Goal: Task Accomplishment & Management: Use online tool/utility

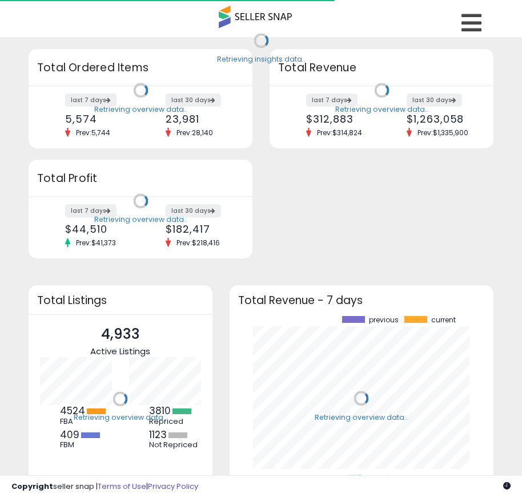
scroll to position [159, 241]
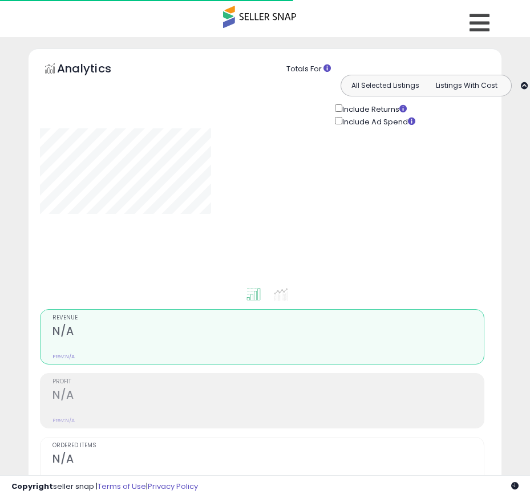
type input "**********"
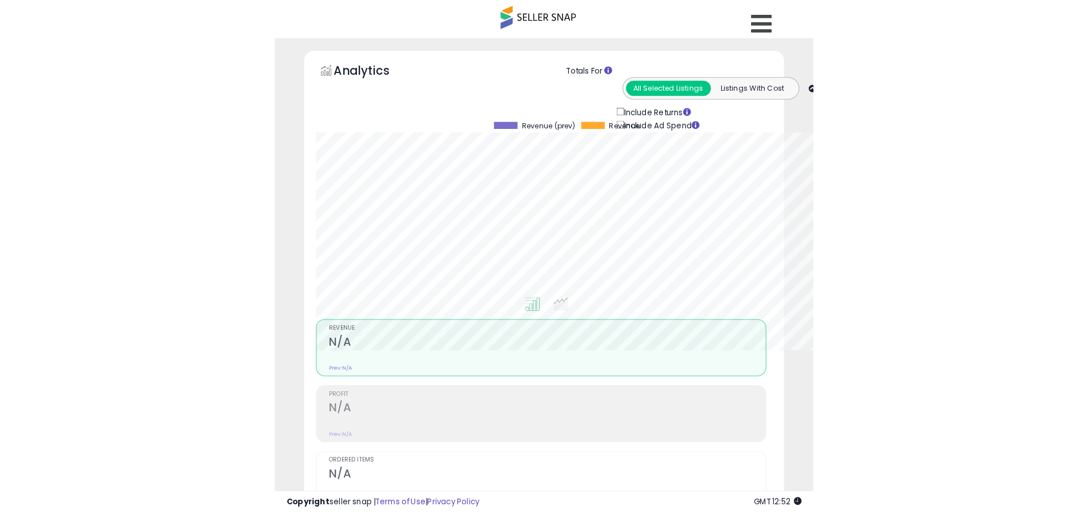
scroll to position [234, 598]
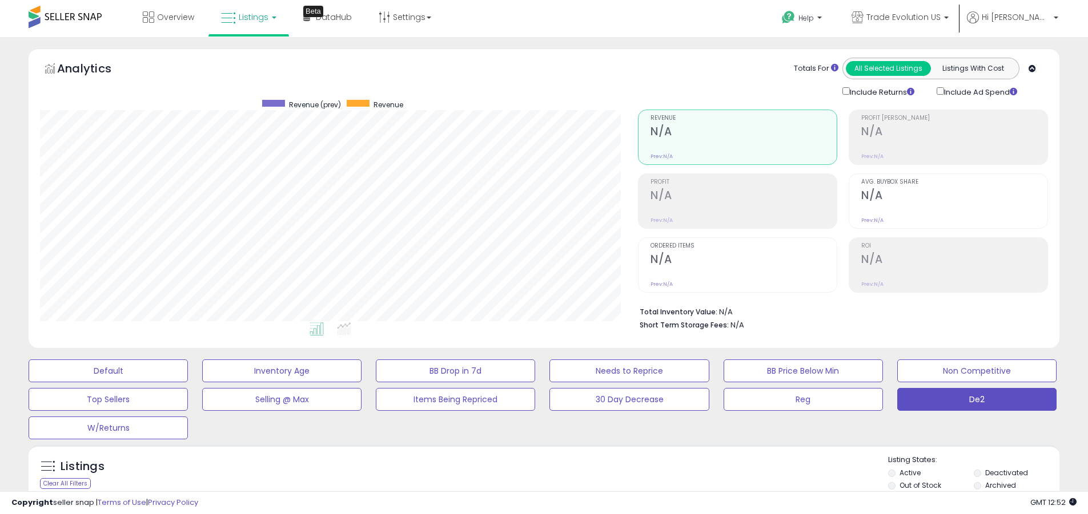
click at [530, 473] on label "Deactivated" at bounding box center [1006, 473] width 43 height 10
click at [530, 485] on label "Archived" at bounding box center [1000, 486] width 31 height 10
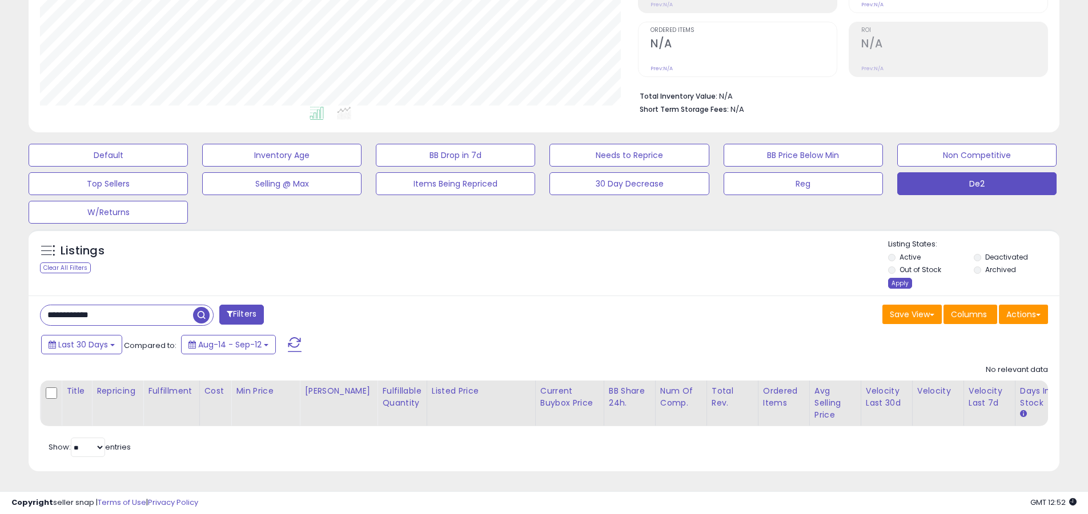
click at [530, 278] on div "Apply" at bounding box center [900, 283] width 24 height 11
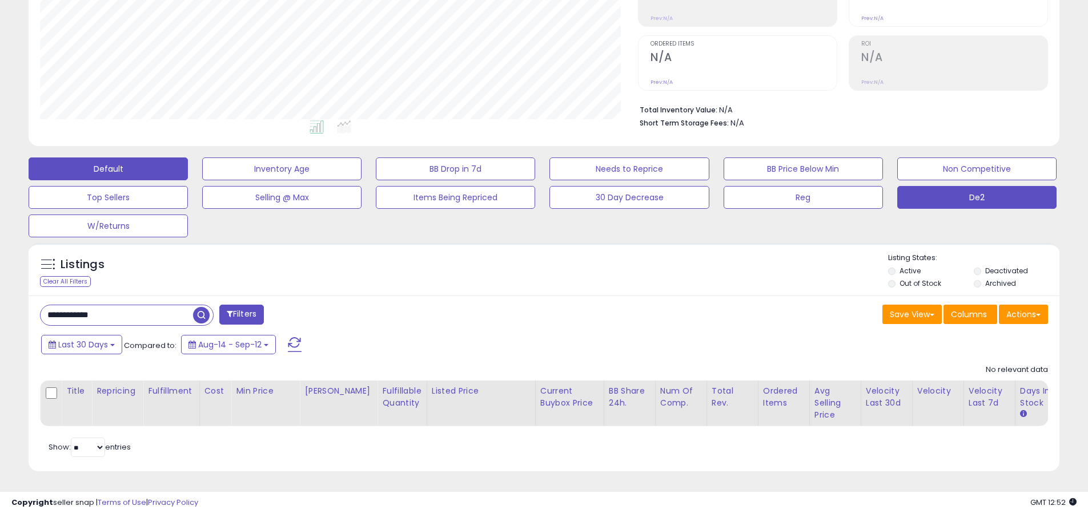
click at [108, 160] on button "Default" at bounding box center [108, 169] width 159 height 23
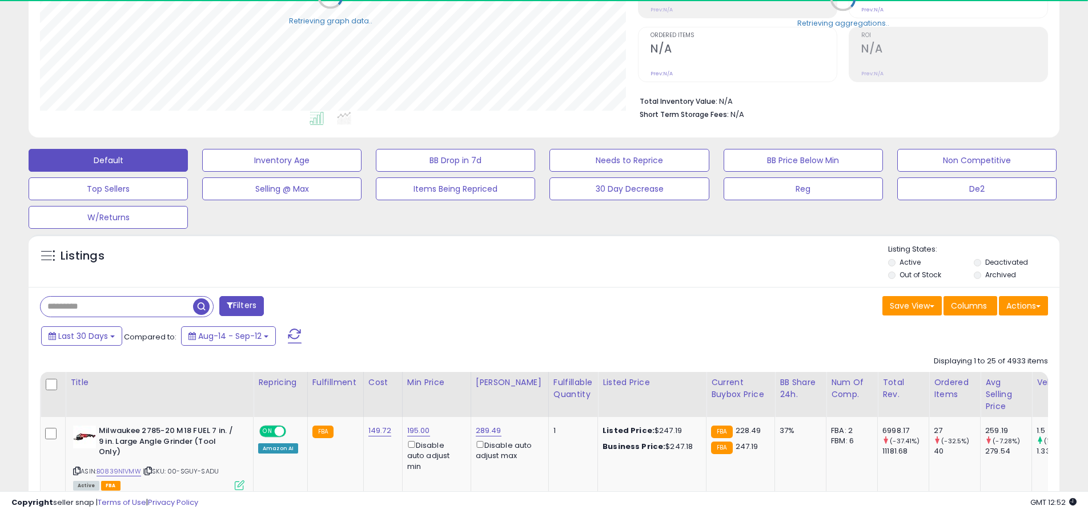
scroll to position [570678, 570315]
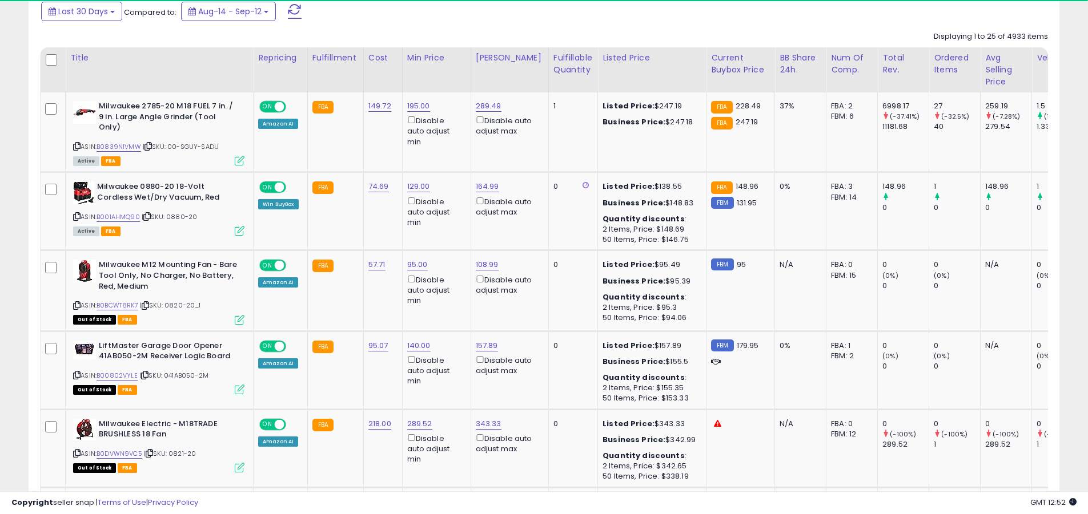
click at [293, 11] on span at bounding box center [295, 11] width 14 height 15
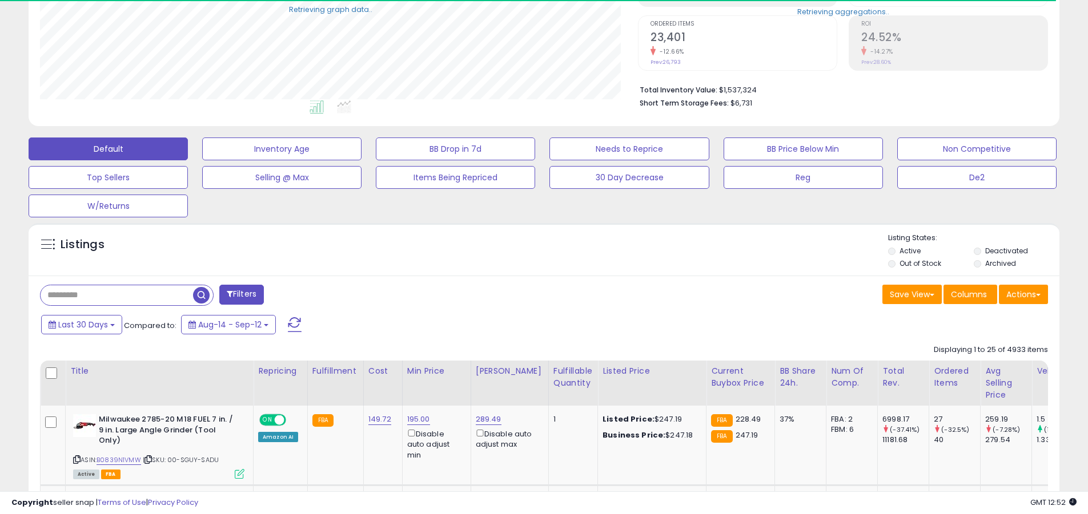
scroll to position [234, 598]
click at [116, 295] on input "text" at bounding box center [117, 295] width 152 height 20
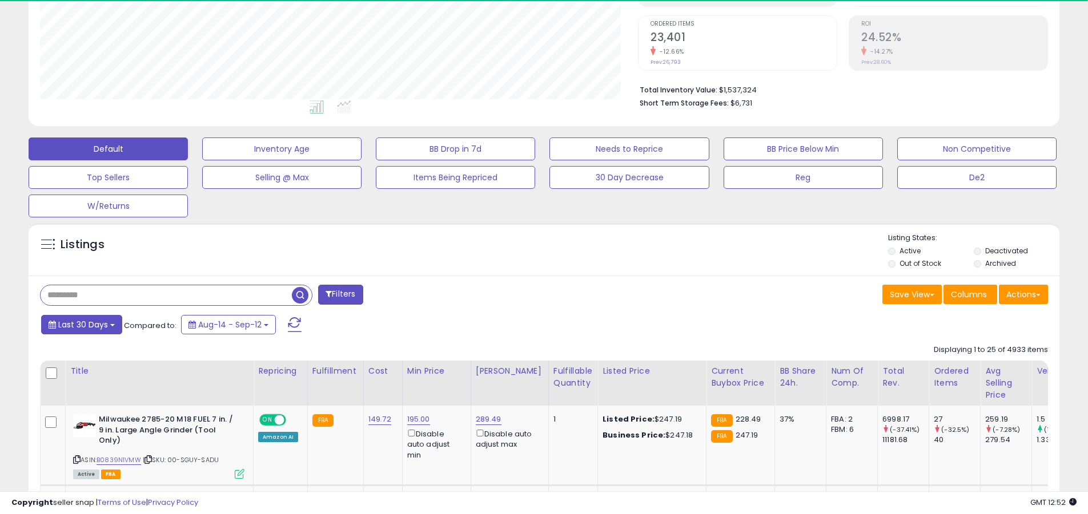
click at [81, 324] on span "Last 30 Days" at bounding box center [83, 324] width 50 height 11
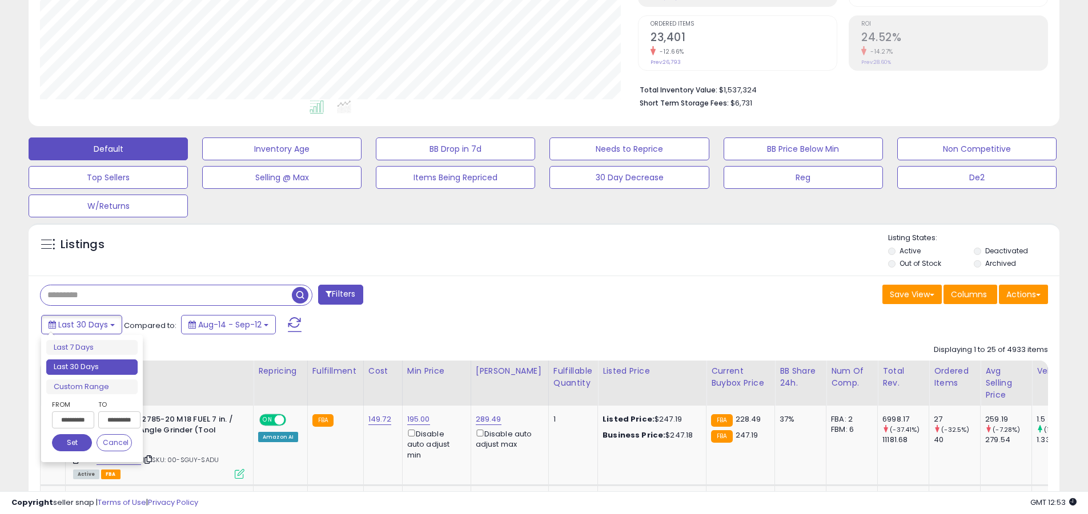
click at [92, 367] on li "Last 30 Days" at bounding box center [91, 367] width 91 height 15
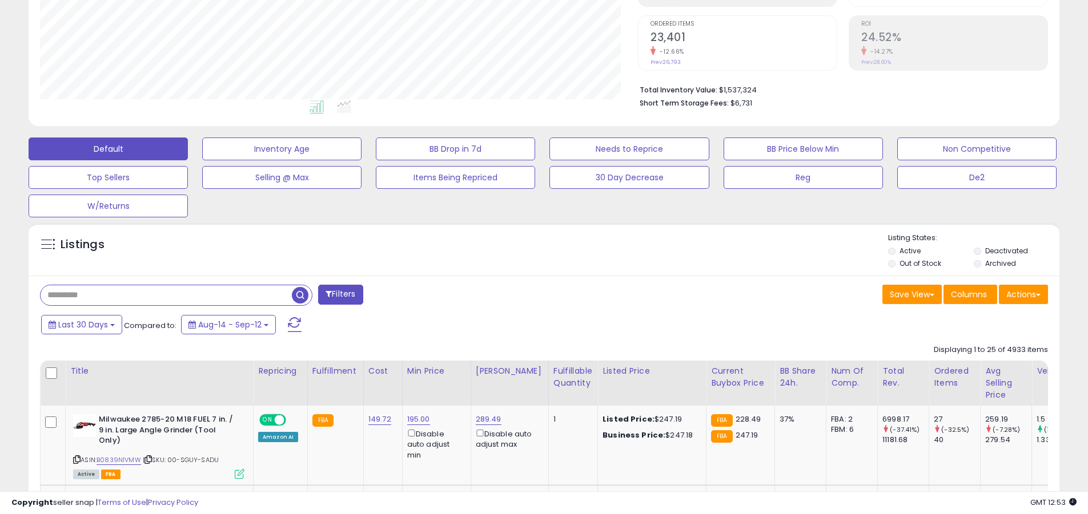
click at [166, 295] on input "text" at bounding box center [166, 295] width 251 height 20
click at [301, 293] on span "button" at bounding box center [300, 295] width 17 height 17
click at [530, 294] on button "Actions" at bounding box center [1023, 294] width 49 height 19
click at [0, 0] on link "Export All Columns" at bounding box center [0, 0] width 0 height 0
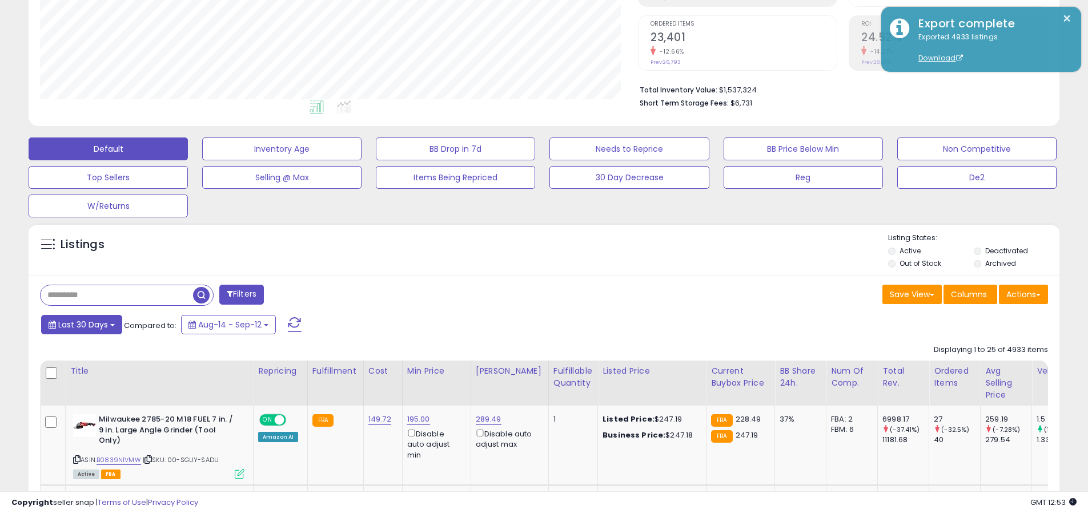
click at [81, 324] on span "Last 30 Days" at bounding box center [83, 324] width 50 height 11
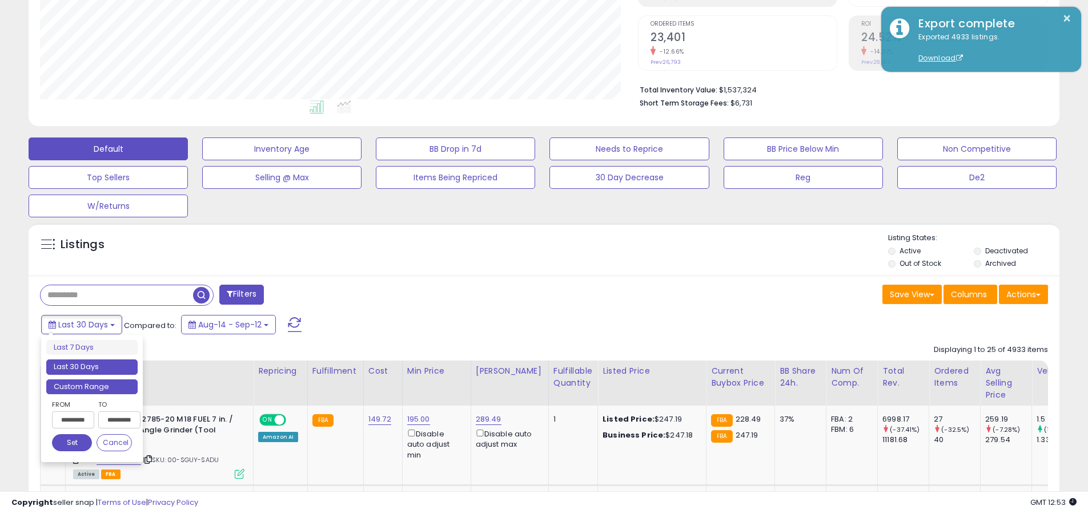
click at [92, 387] on li "Custom Range" at bounding box center [91, 387] width 91 height 15
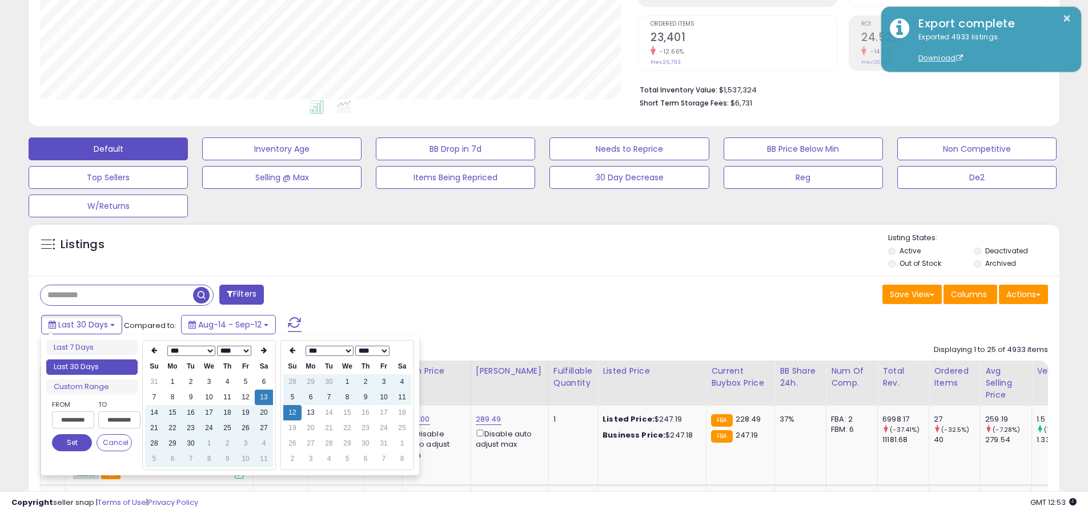
click at [73, 420] on input "**********" at bounding box center [73, 420] width 42 height 17
type input "**********"
click at [72, 443] on button "Set" at bounding box center [72, 442] width 40 height 17
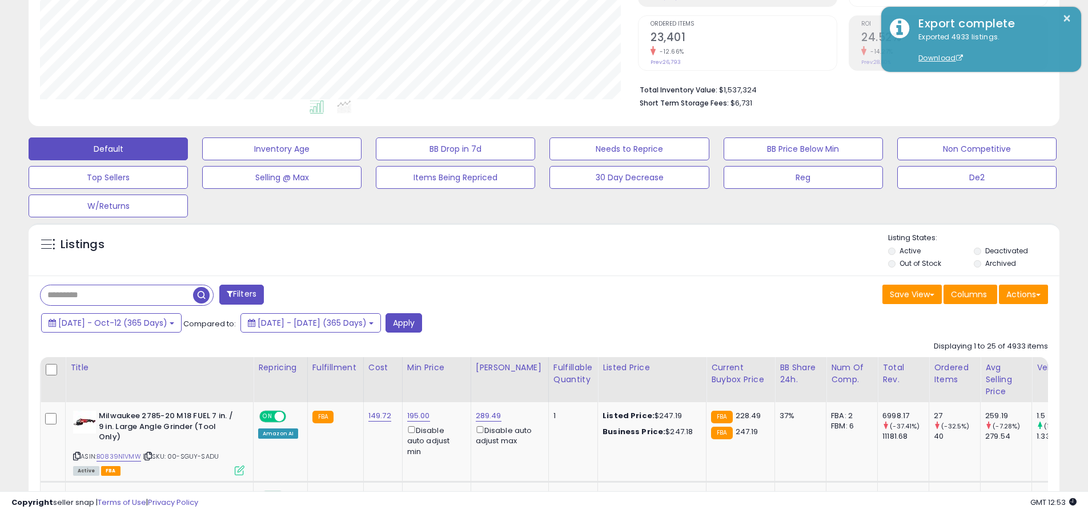
click at [116, 295] on input "text" at bounding box center [117, 295] width 152 height 20
click at [422, 323] on button "Apply" at bounding box center [403, 322] width 37 height 19
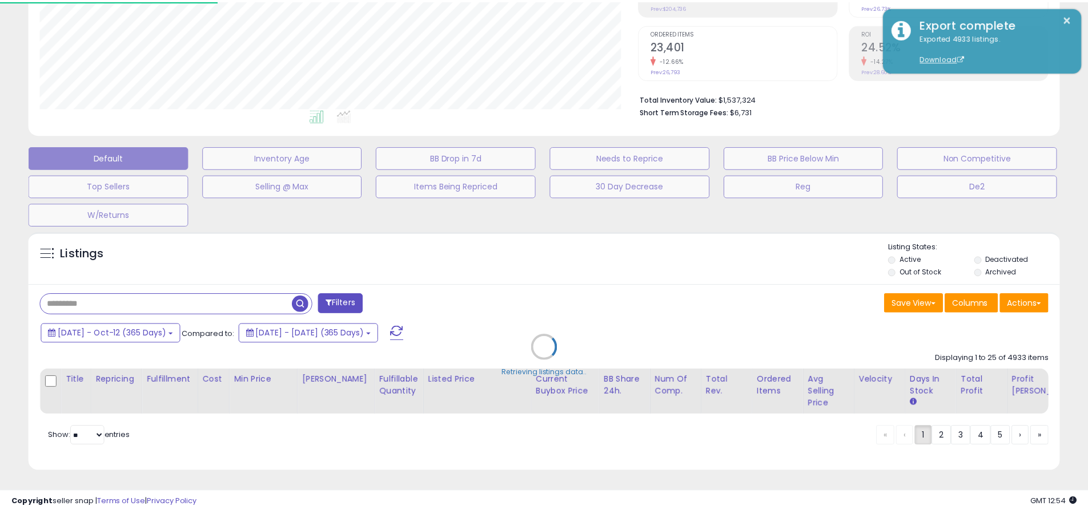
scroll to position [234, 603]
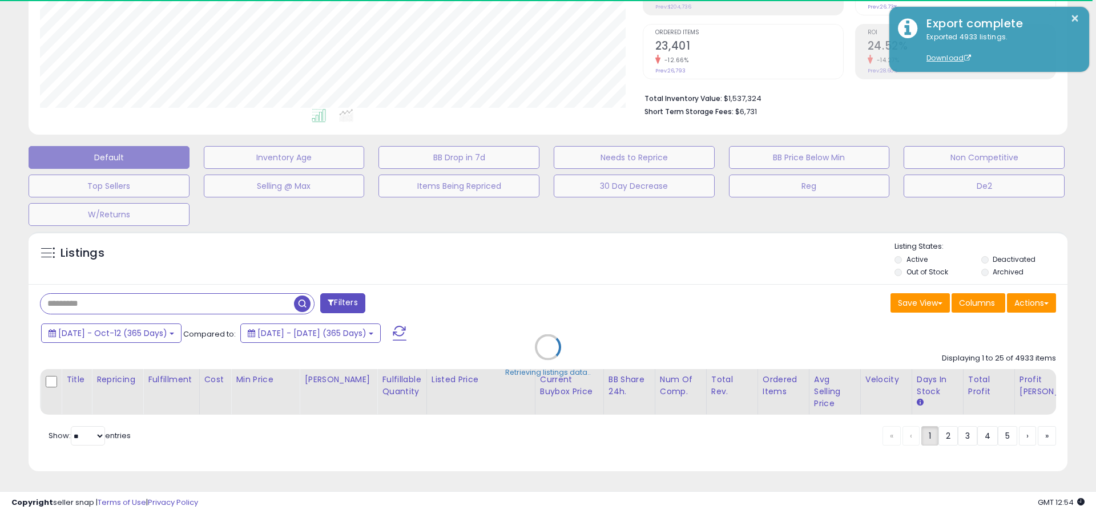
type input "****"
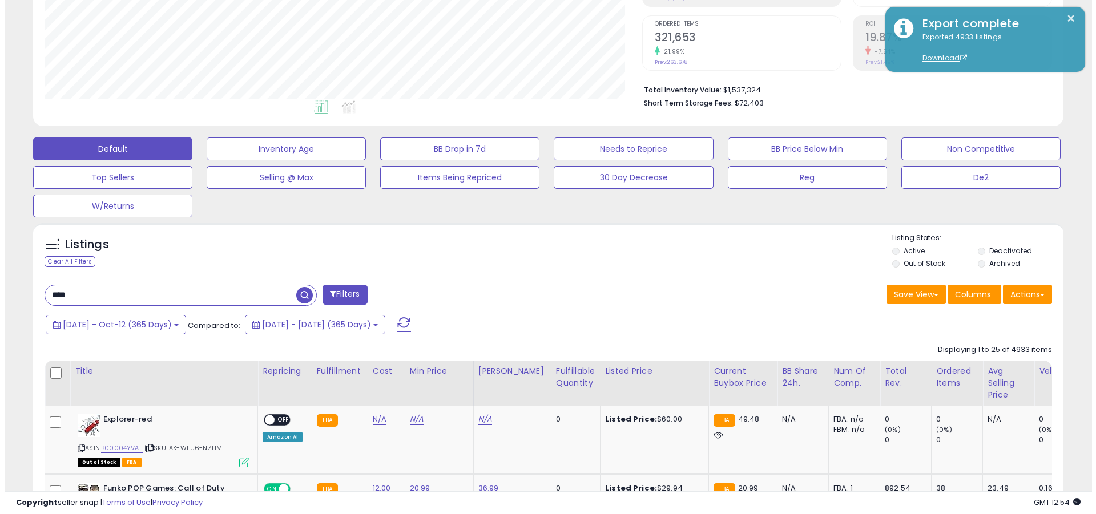
scroll to position [234, 598]
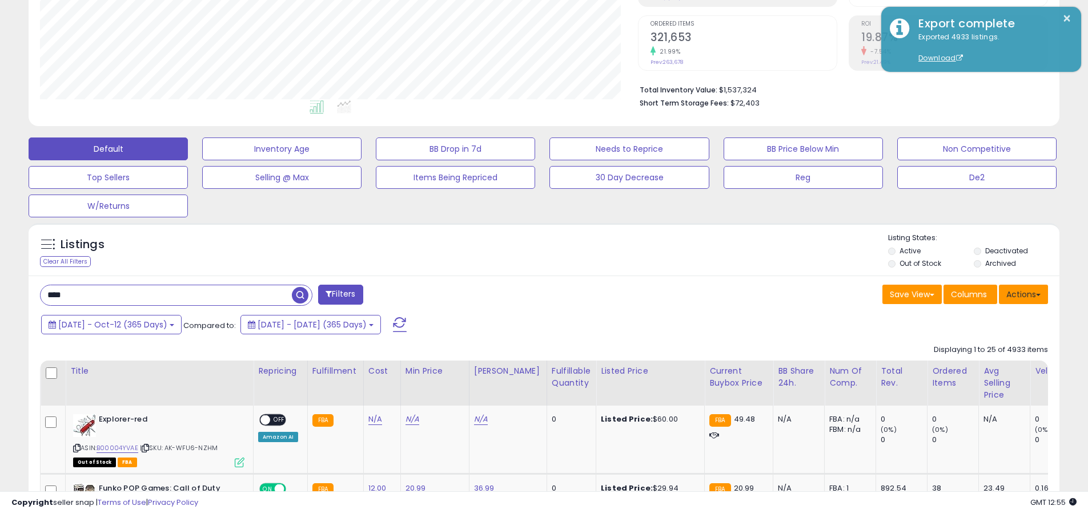
click at [530, 294] on button "Actions" at bounding box center [1023, 294] width 49 height 19
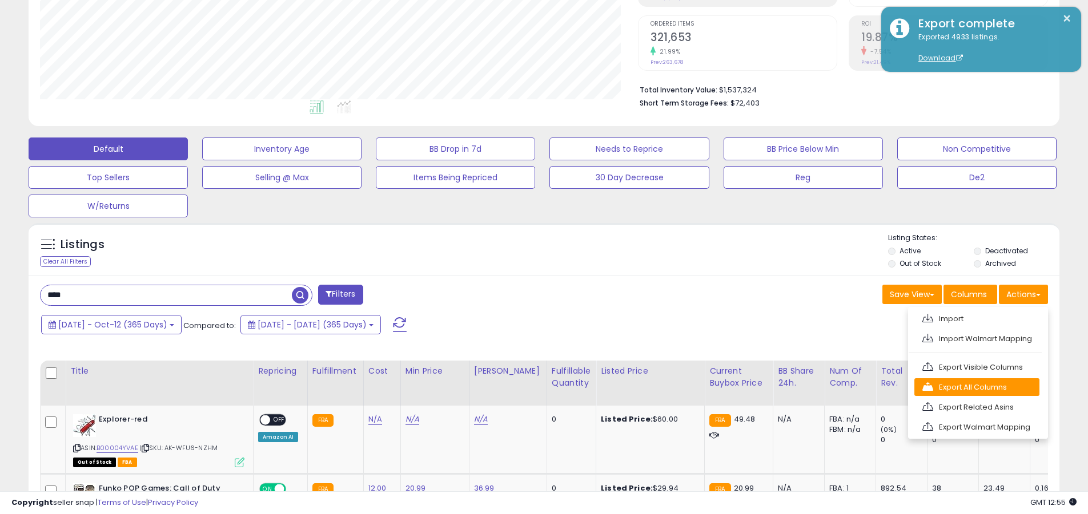
click at [530, 387] on link "Export All Columns" at bounding box center [976, 388] width 125 height 18
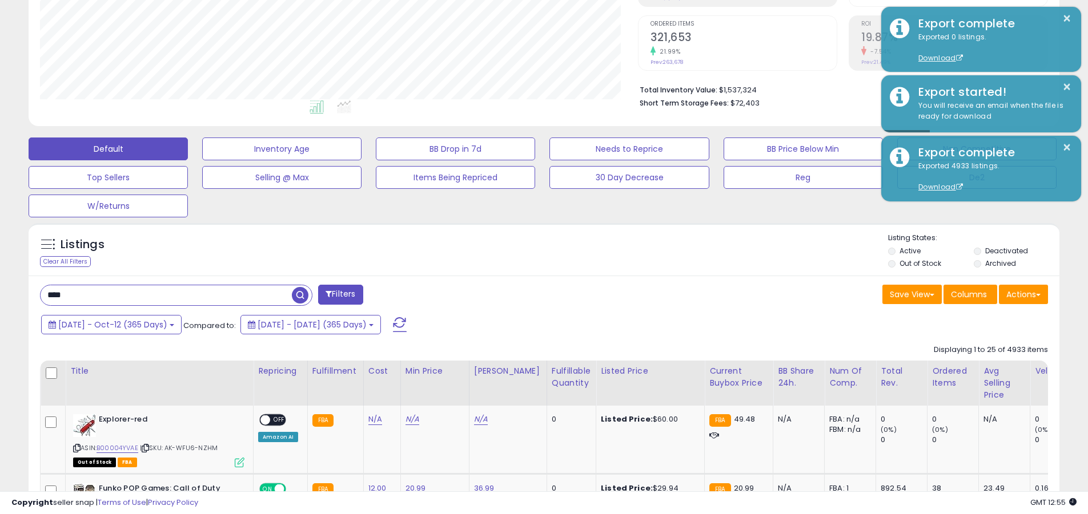
click at [530, 18] on button "×" at bounding box center [1066, 18] width 9 height 14
click at [166, 295] on input "****" at bounding box center [166, 295] width 251 height 20
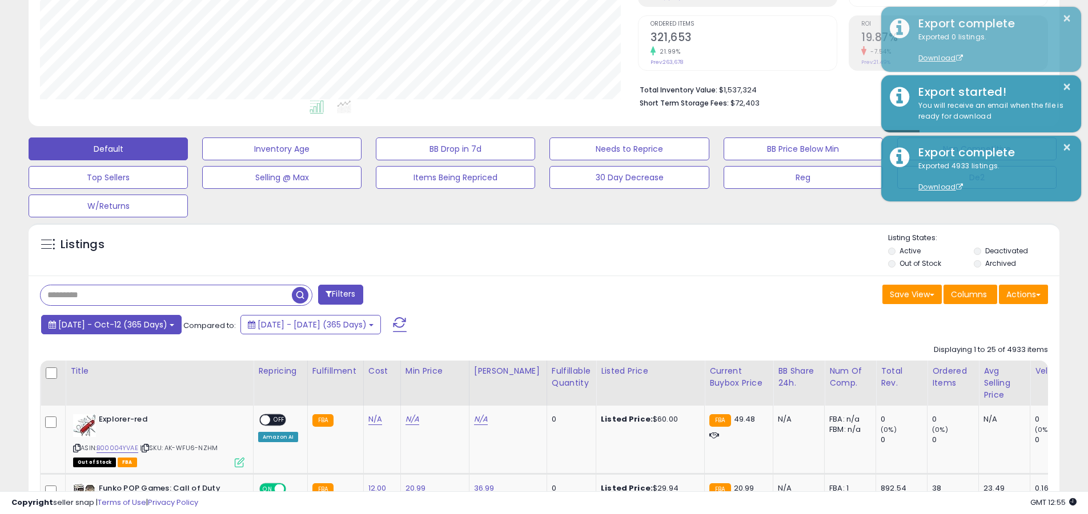
click at [121, 324] on span "2024-Oct-13 - Oct-12 (365 Days)" at bounding box center [112, 324] width 109 height 11
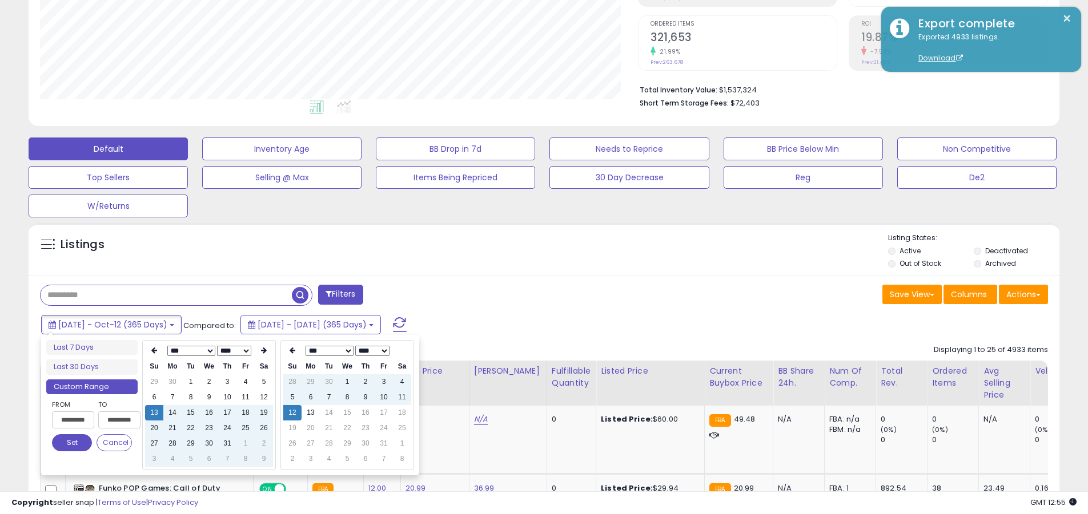
click at [73, 420] on input "**********" at bounding box center [73, 420] width 42 height 17
type input "**********"
click at [72, 443] on button "Set" at bounding box center [72, 442] width 40 height 17
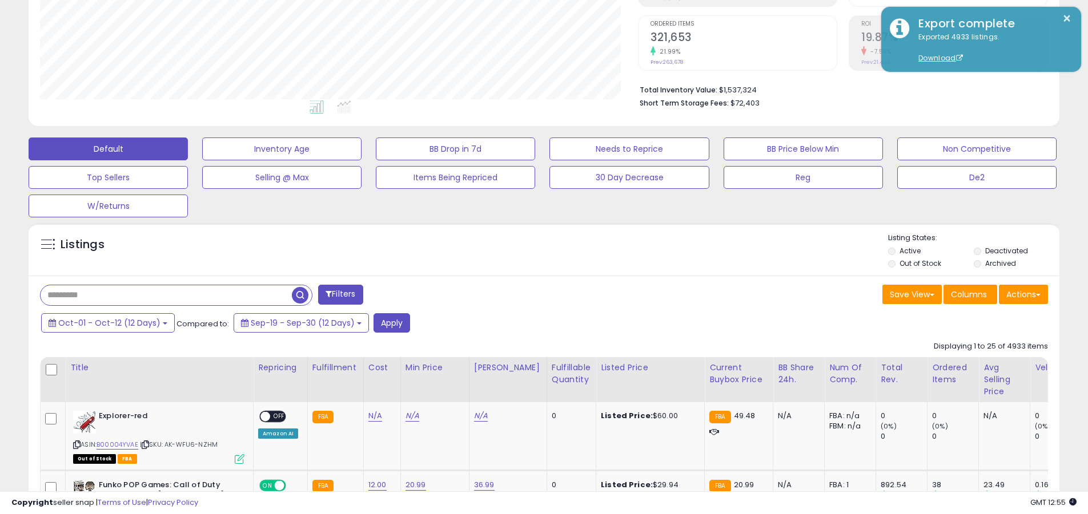
click at [166, 295] on input "text" at bounding box center [166, 295] width 251 height 20
click at [387, 323] on button "Apply" at bounding box center [391, 322] width 37 height 19
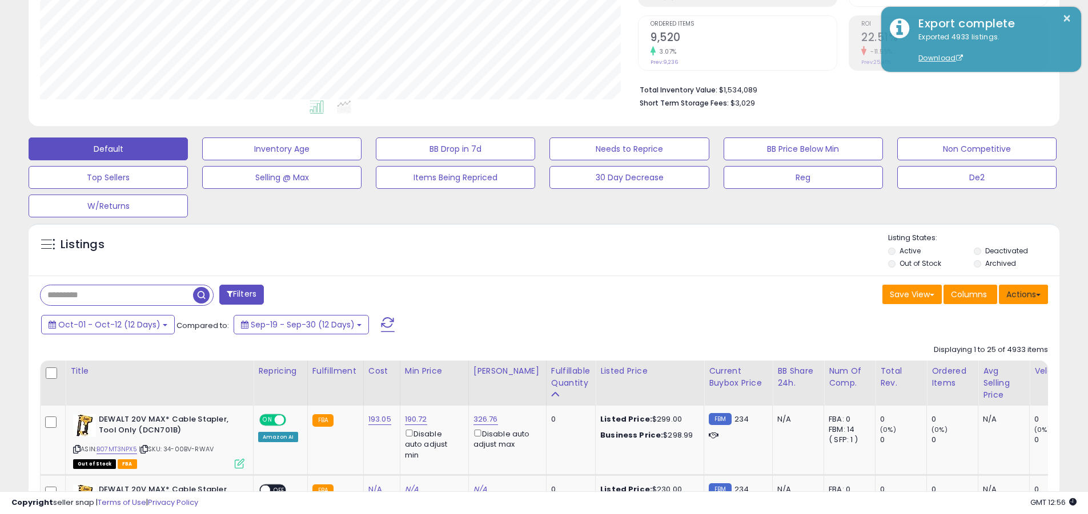
click at [530, 294] on button "Actions" at bounding box center [1023, 294] width 49 height 19
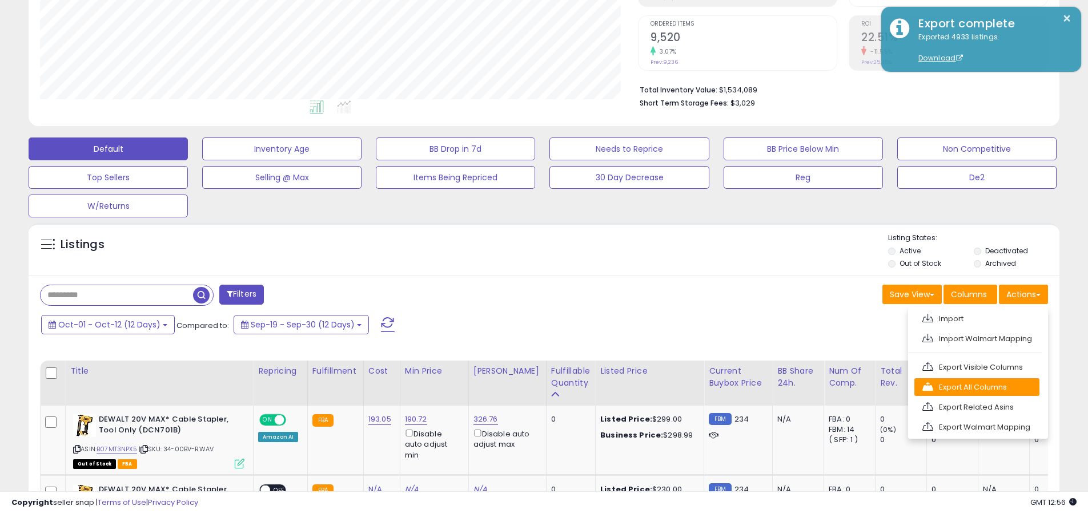
click at [530, 387] on link "Export All Columns" at bounding box center [976, 388] width 125 height 18
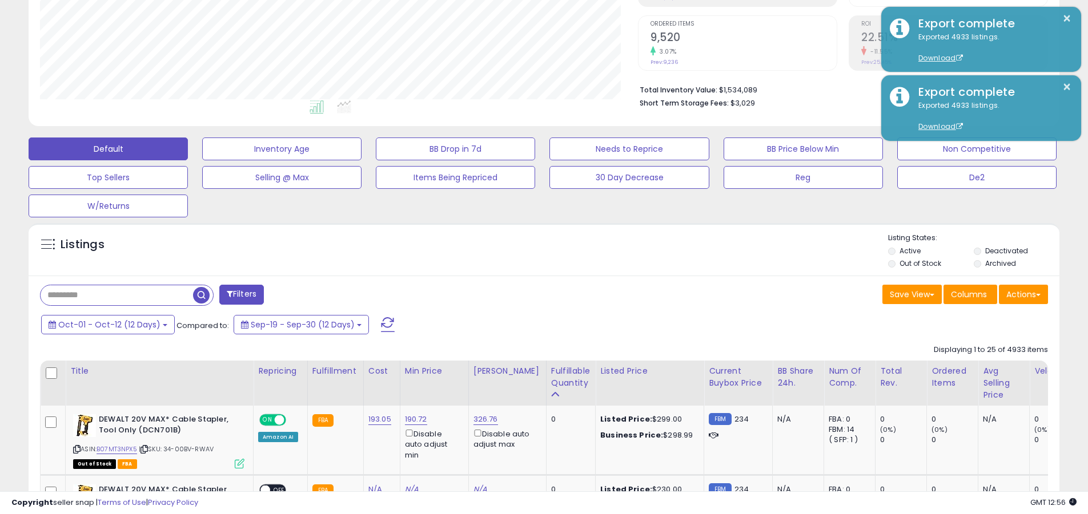
click at [530, 18] on button "×" at bounding box center [1066, 18] width 9 height 14
click at [116, 295] on input "text" at bounding box center [117, 295] width 152 height 20
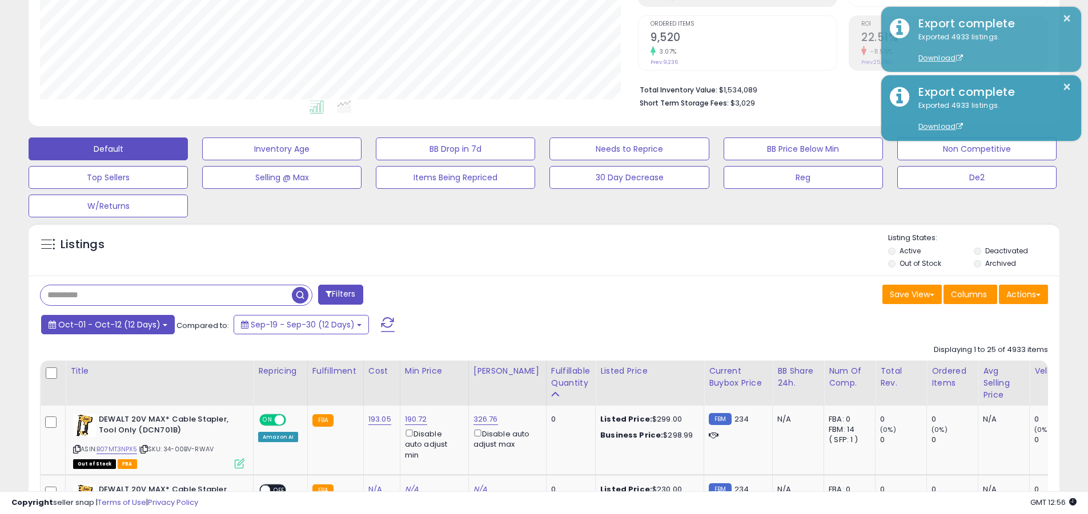
click at [107, 324] on span "Oct-01 - Oct-12 (12 Days)" at bounding box center [109, 324] width 102 height 11
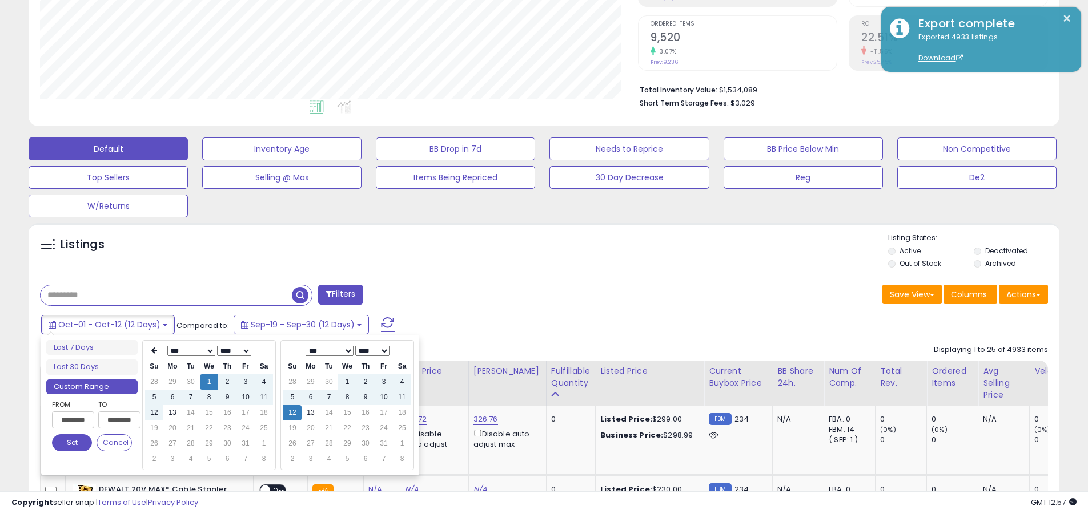
click at [73, 420] on input "**********" at bounding box center [73, 420] width 42 height 17
type input "**********"
click at [72, 443] on button "Set" at bounding box center [72, 442] width 40 height 17
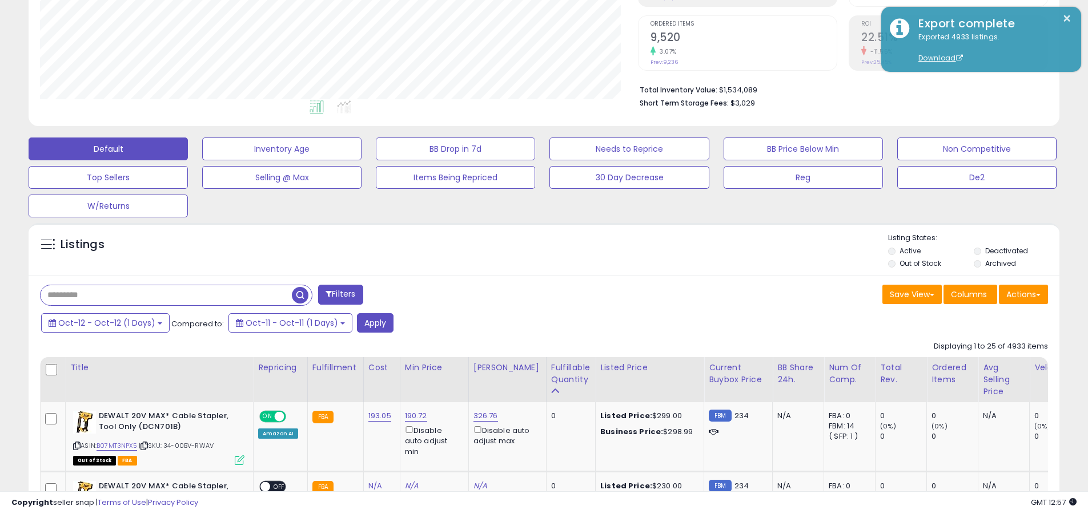
click at [166, 295] on input "text" at bounding box center [166, 295] width 251 height 20
click at [368, 323] on button "Apply" at bounding box center [375, 322] width 37 height 19
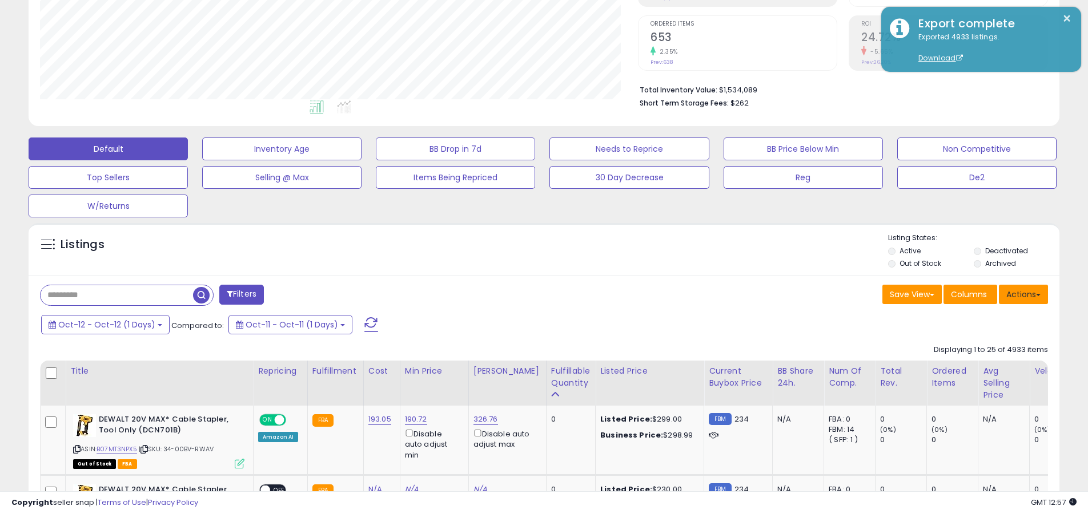
click at [530, 294] on button "Actions" at bounding box center [1023, 294] width 49 height 19
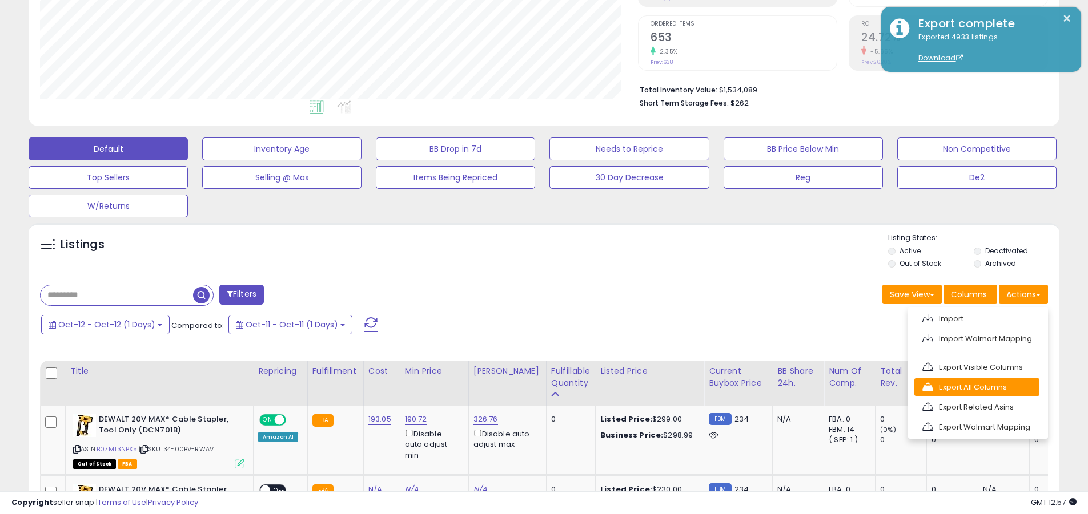
click at [530, 387] on link "Export All Columns" at bounding box center [976, 388] width 125 height 18
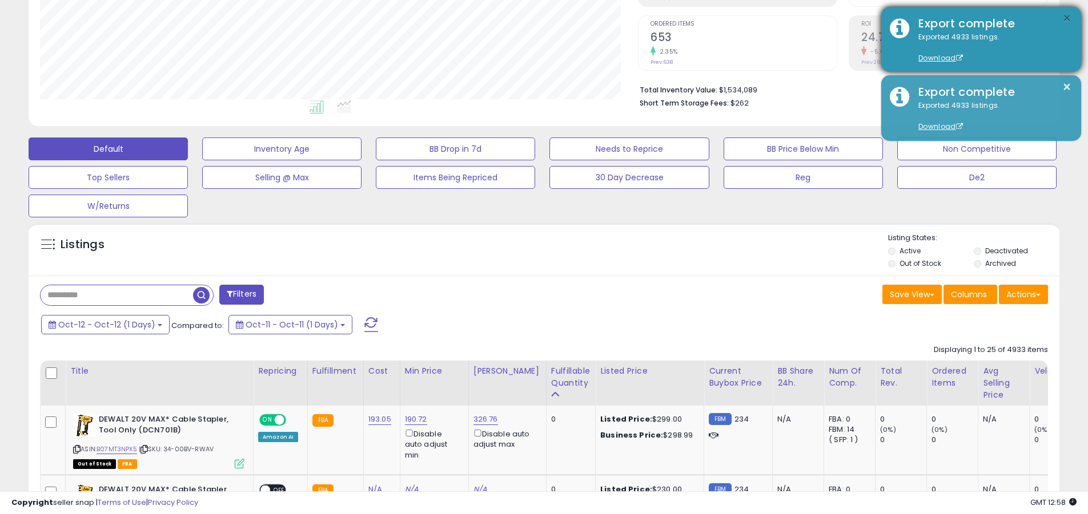
click at [530, 18] on button "×" at bounding box center [1066, 18] width 9 height 14
click at [116, 295] on input "text" at bounding box center [117, 295] width 152 height 20
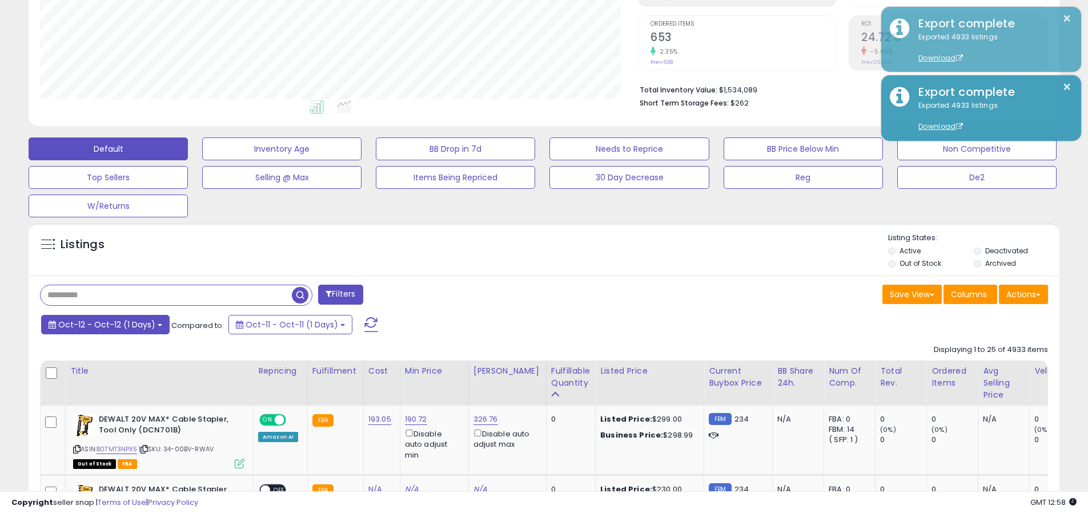
click at [104, 324] on span "Oct-12 - Oct-12 (1 Days)" at bounding box center [106, 324] width 97 height 11
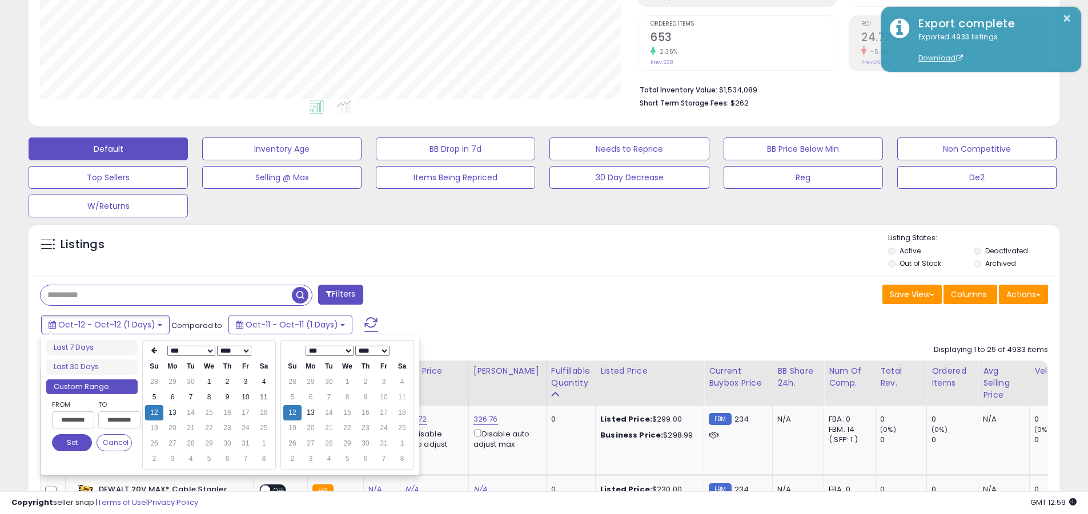
click at [73, 420] on input "**********" at bounding box center [73, 420] width 42 height 17
type input "**********"
click at [72, 443] on button "Set" at bounding box center [72, 442] width 40 height 17
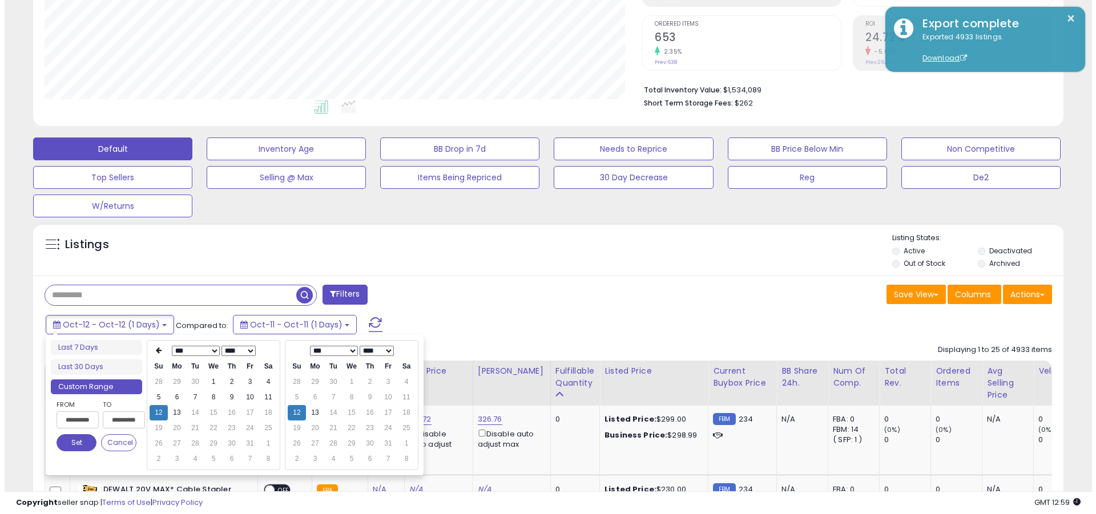
scroll to position [0, 0]
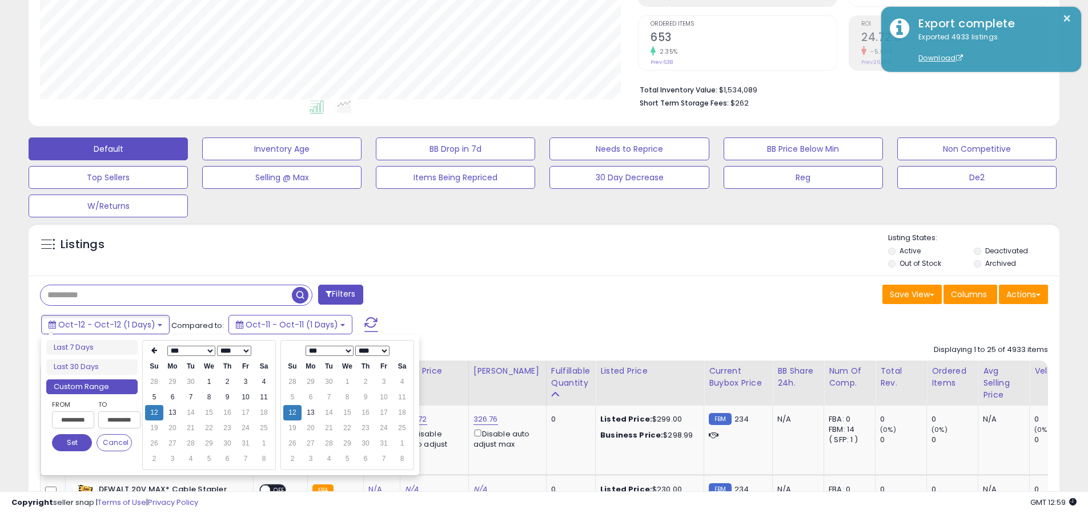
click at [166, 295] on input "text" at bounding box center [166, 295] width 251 height 20
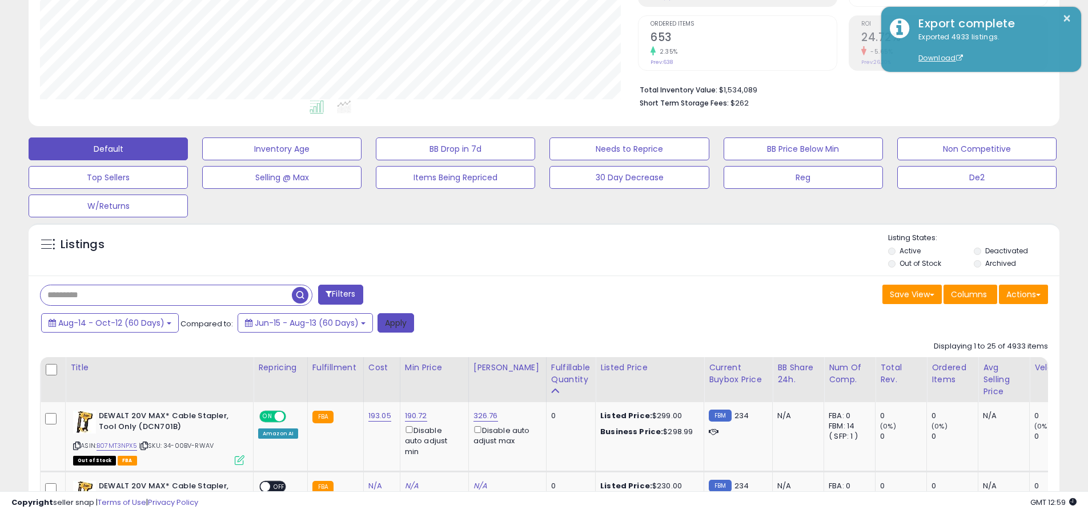
click at [393, 323] on button "Apply" at bounding box center [395, 322] width 37 height 19
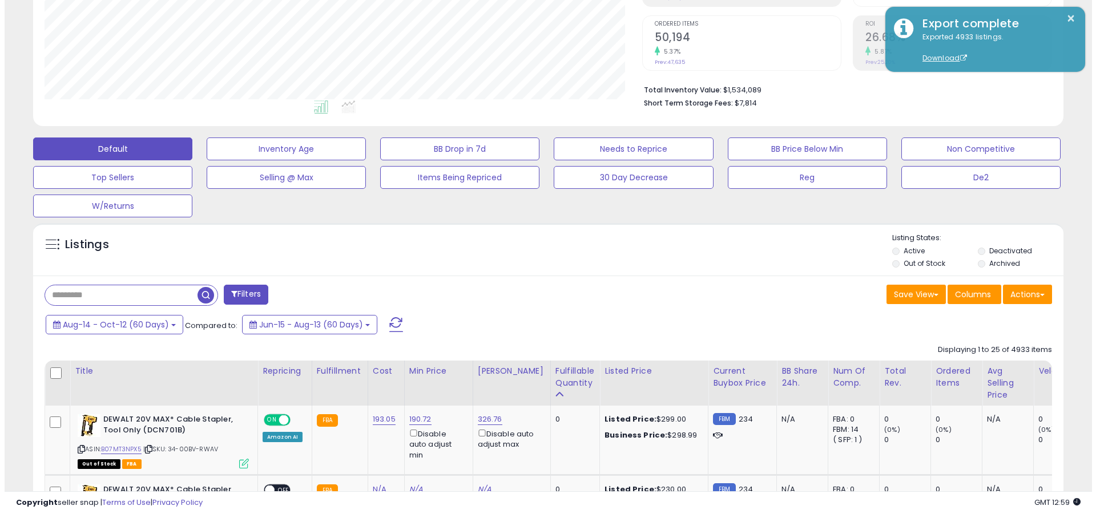
scroll to position [234, 598]
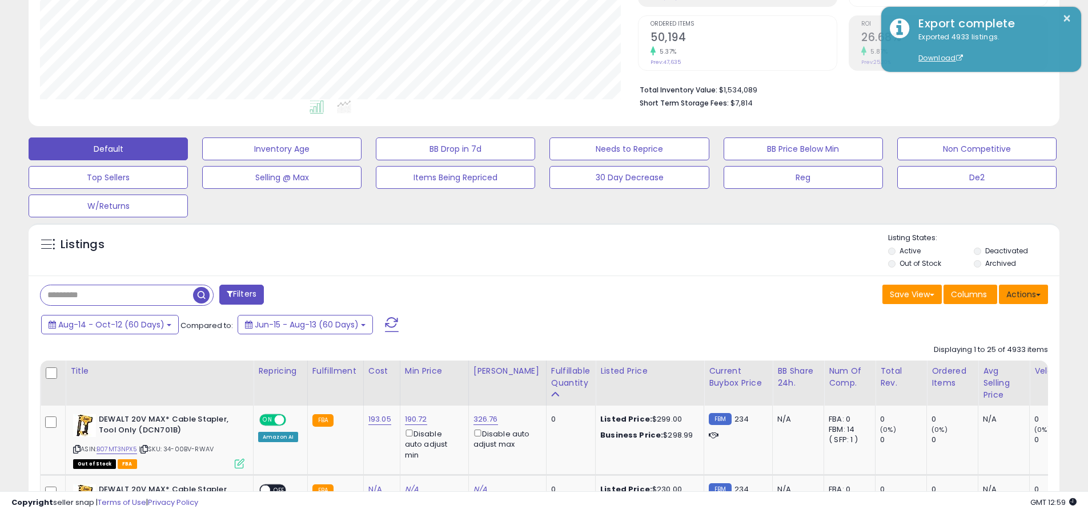
click at [530, 294] on button "Actions" at bounding box center [1023, 294] width 49 height 19
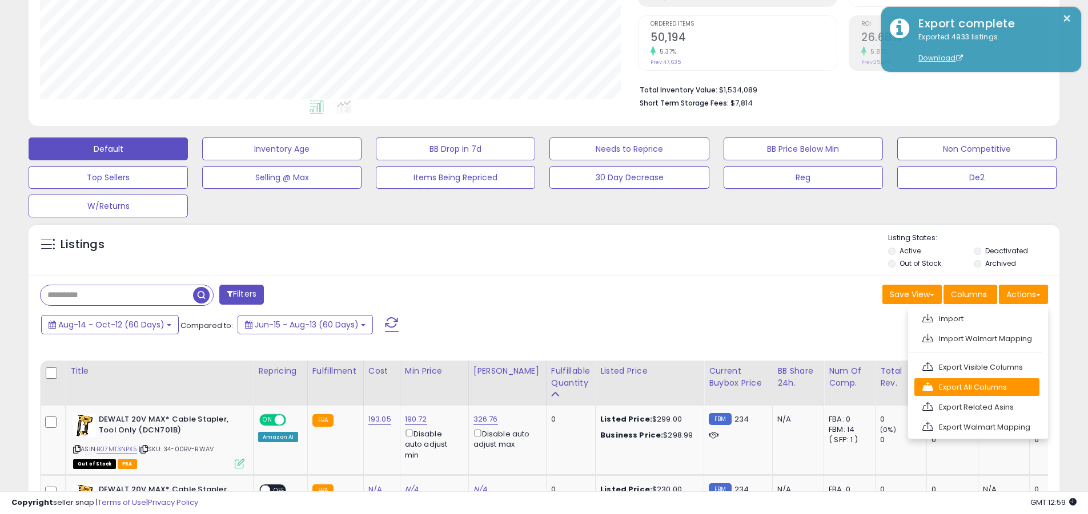
click at [530, 387] on link "Export All Columns" at bounding box center [976, 388] width 125 height 18
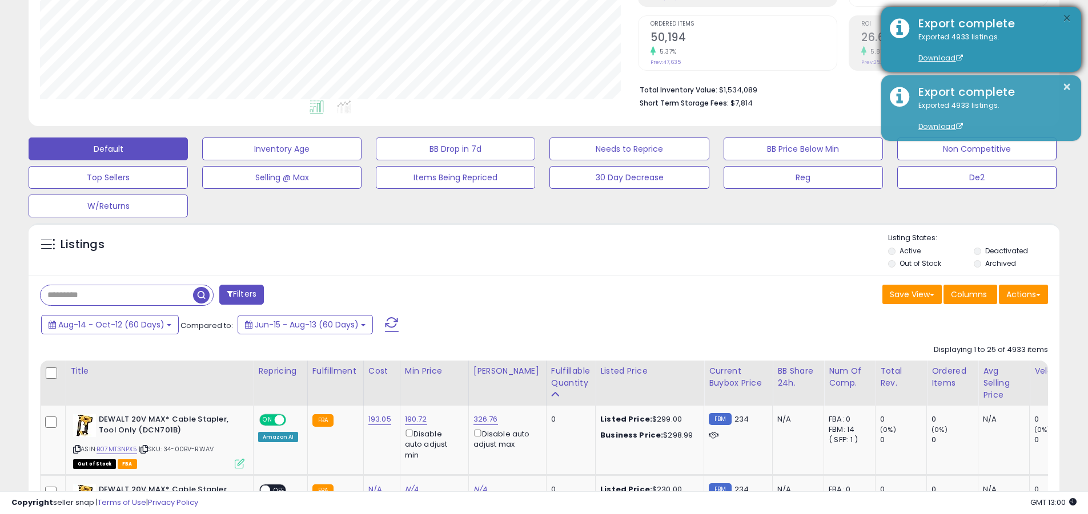
click at [530, 18] on button "×" at bounding box center [1066, 18] width 9 height 14
click at [116, 295] on input "text" at bounding box center [117, 295] width 152 height 20
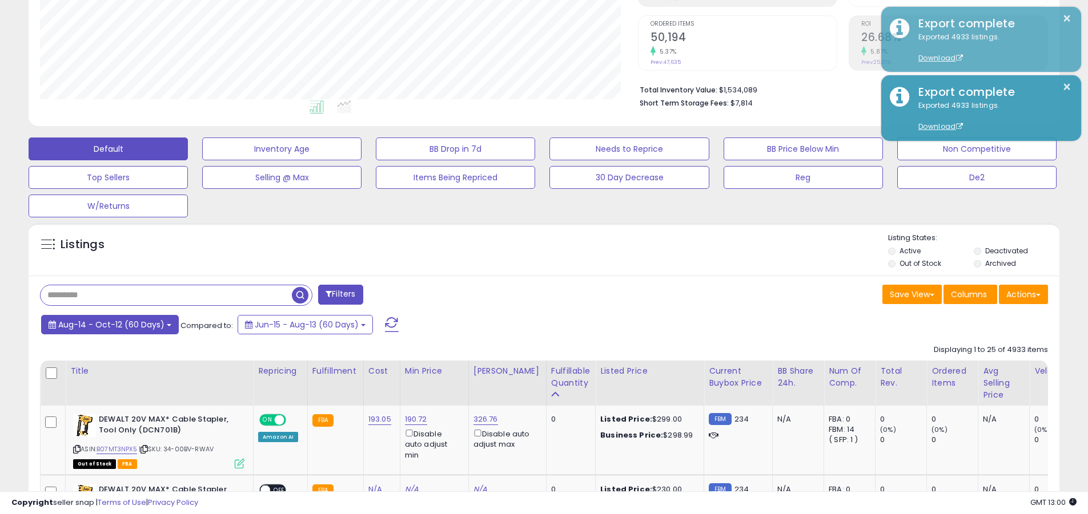
click at [110, 324] on span "Aug-14 - Oct-12 (60 Days)" at bounding box center [111, 324] width 106 height 11
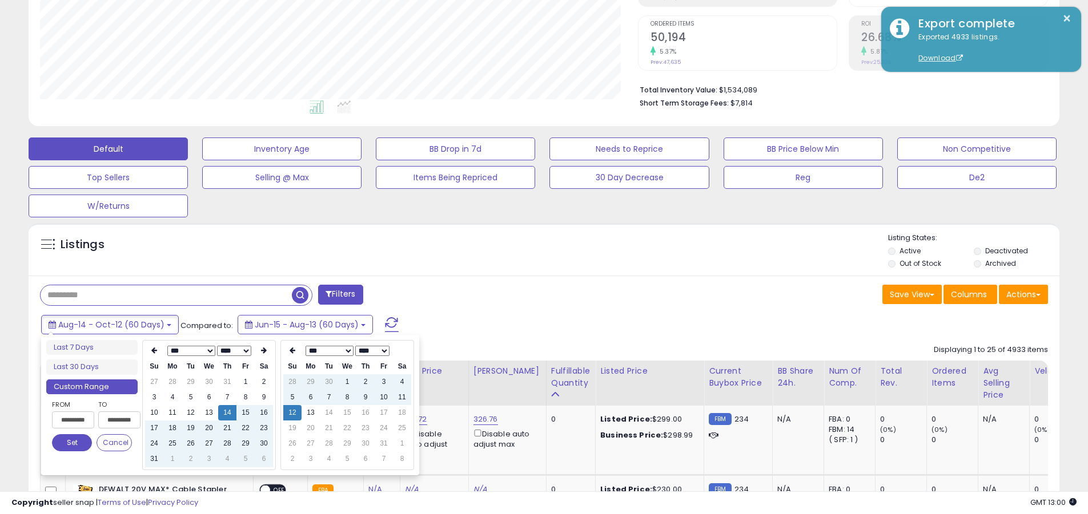
click at [73, 420] on input "**********" at bounding box center [73, 420] width 42 height 17
type input "**********"
click at [72, 443] on button "Set" at bounding box center [72, 442] width 40 height 17
click at [166, 295] on input "text" at bounding box center [166, 295] width 251 height 20
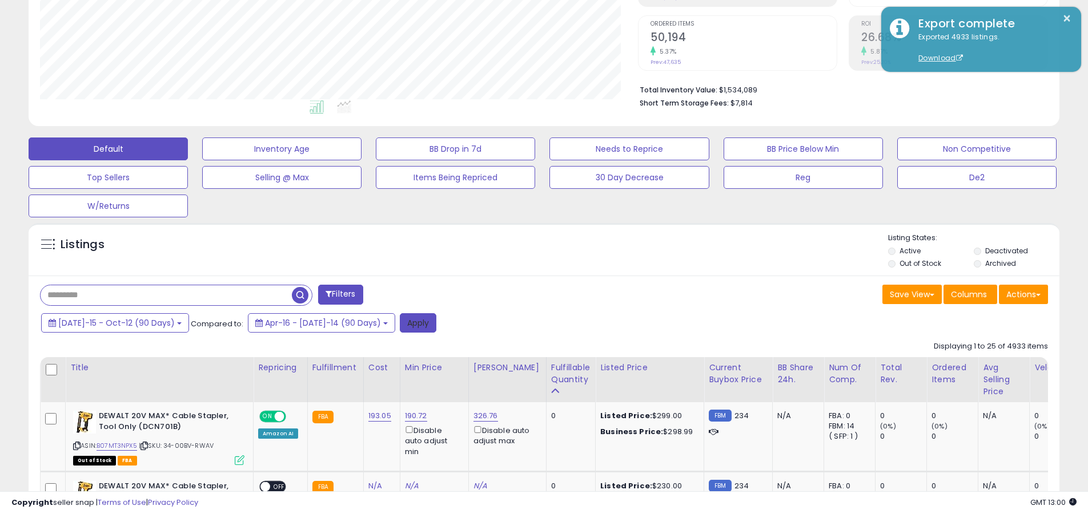
click at [400, 323] on button "Apply" at bounding box center [418, 322] width 37 height 19
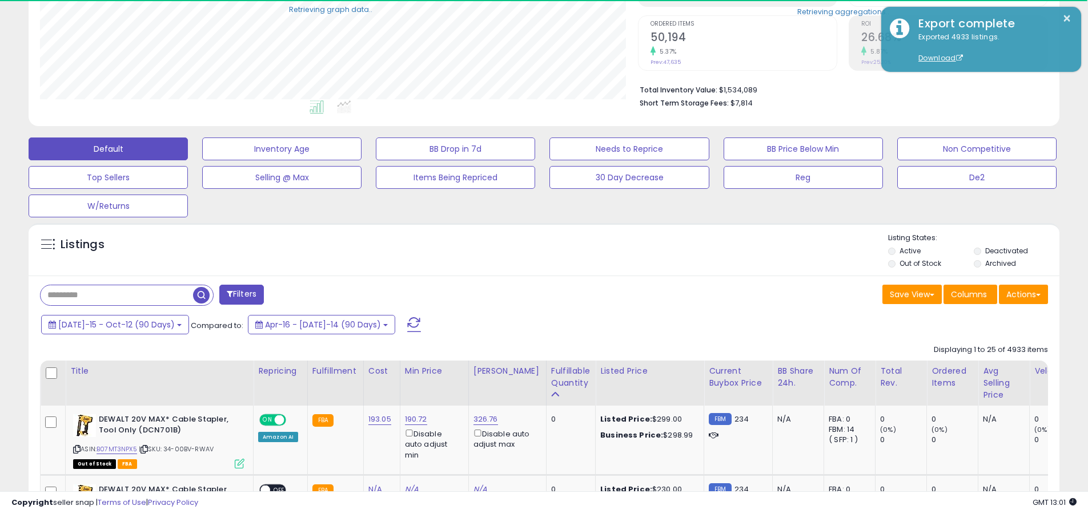
scroll to position [570678, 570315]
click at [530, 294] on button "Actions" at bounding box center [1023, 294] width 49 height 19
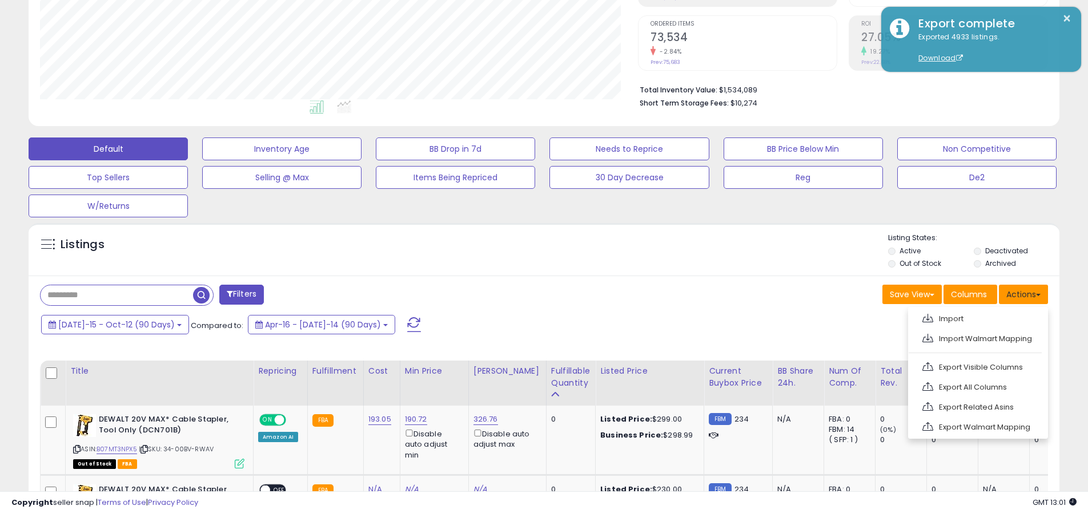
scroll to position [234, 598]
click at [530, 387] on link "Export All Columns" at bounding box center [976, 388] width 125 height 18
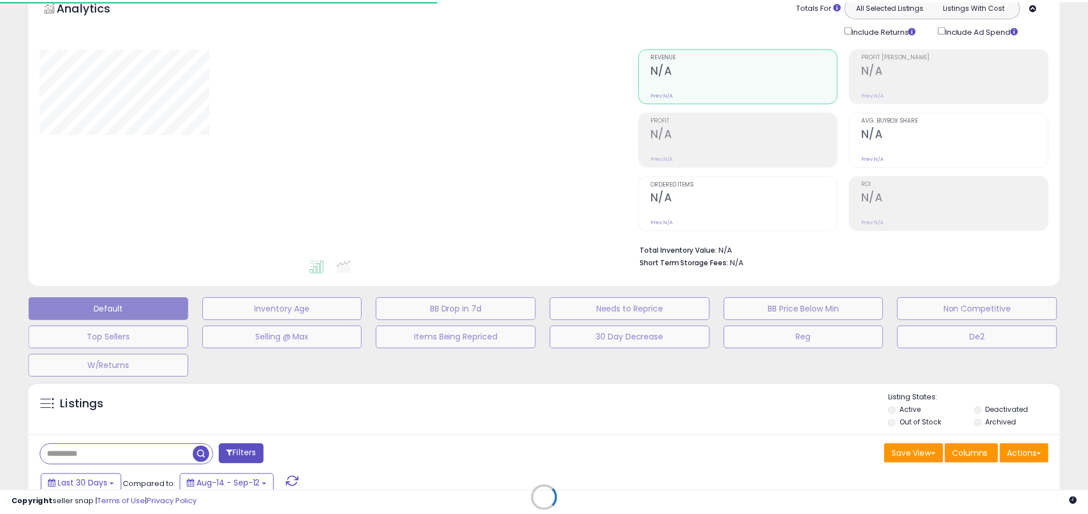
scroll to position [49, 0]
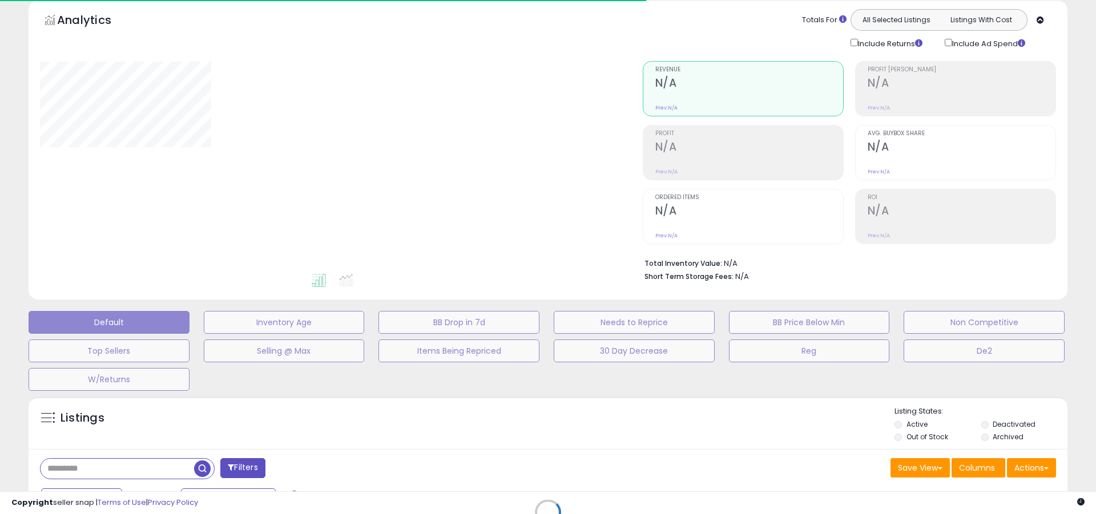
click at [548, 150] on div at bounding box center [333, 166] width 586 height 211
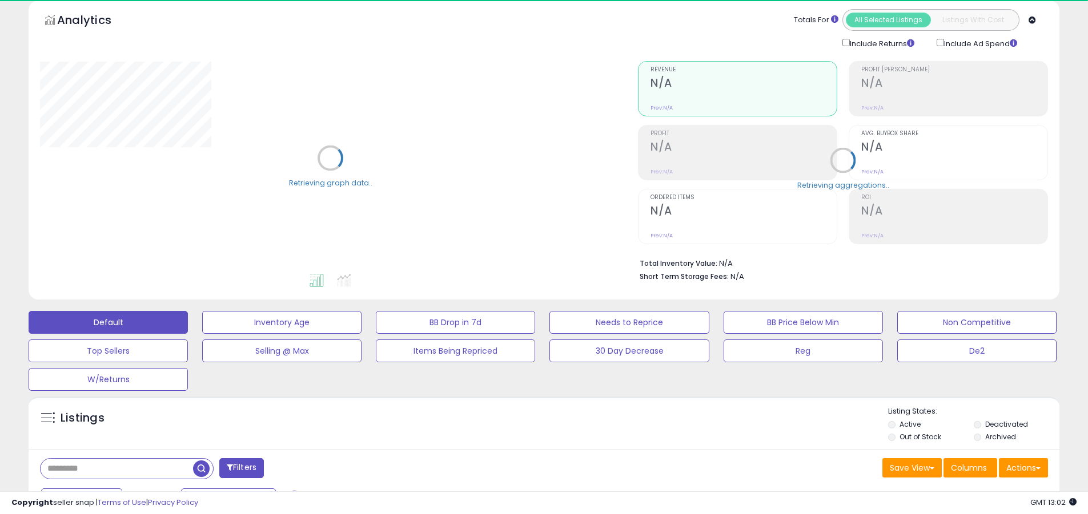
scroll to position [11, 0]
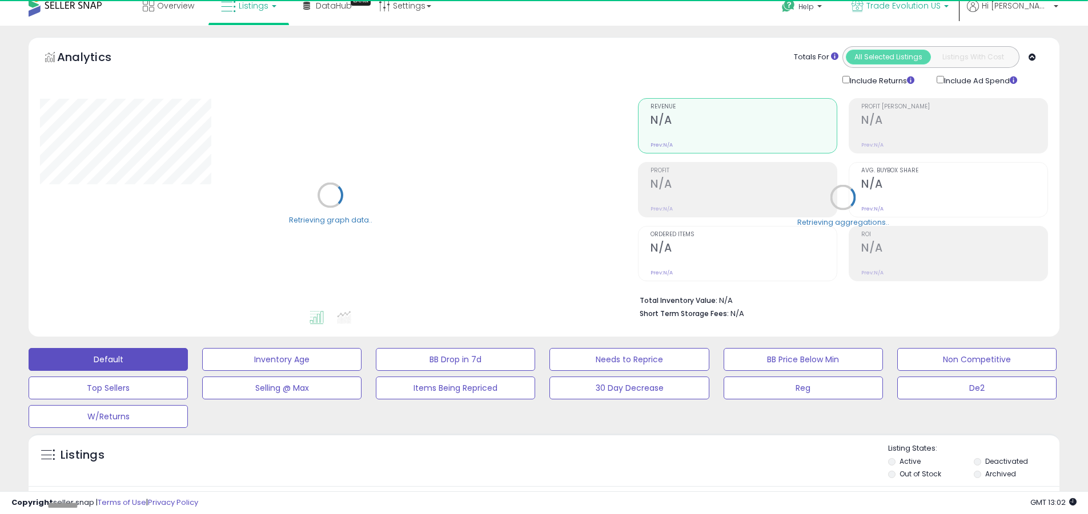
click at [940, 7] on span "Trade Evolution US" at bounding box center [903, 5] width 74 height 11
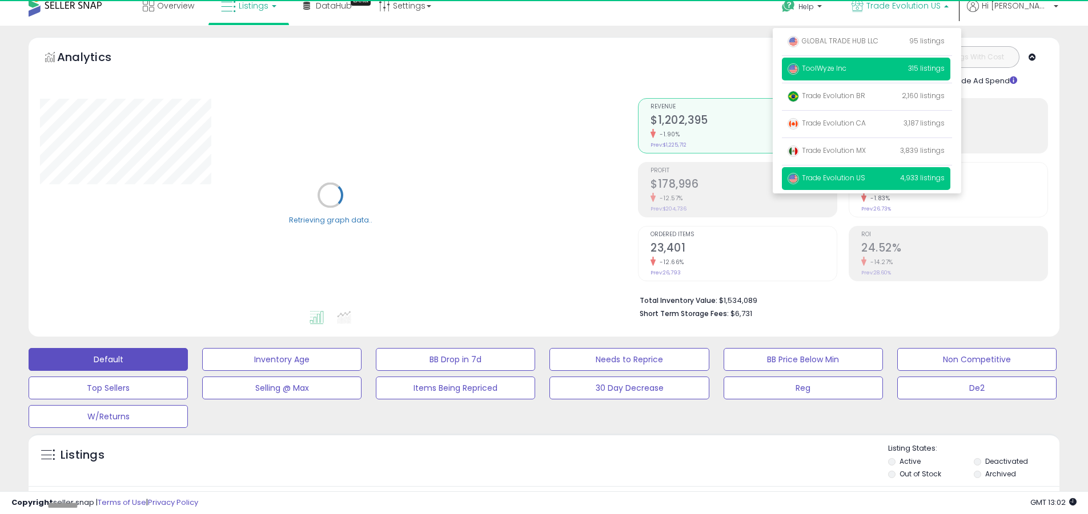
click at [905, 69] on p "ToolWyze Inc 315 listings" at bounding box center [866, 69] width 168 height 23
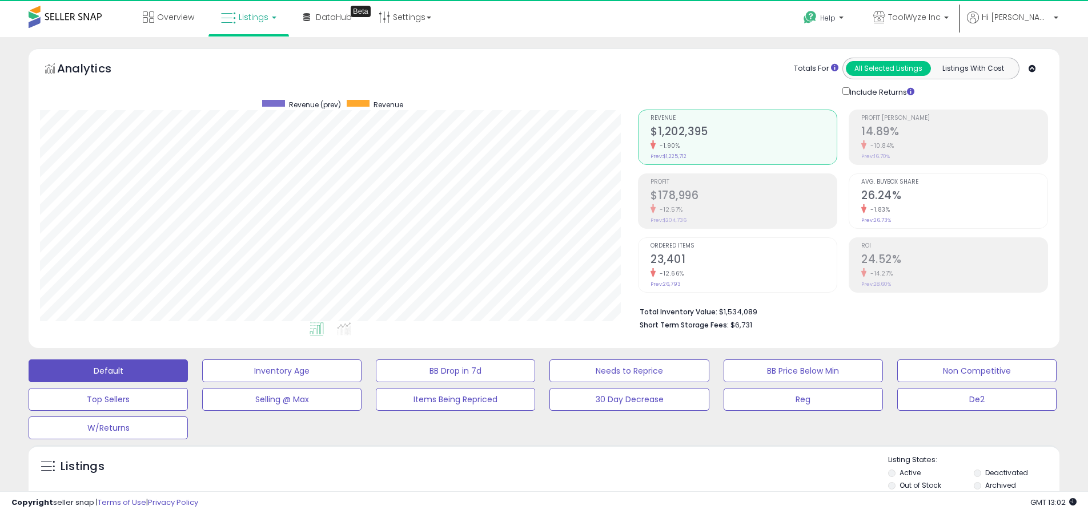
scroll to position [234, 598]
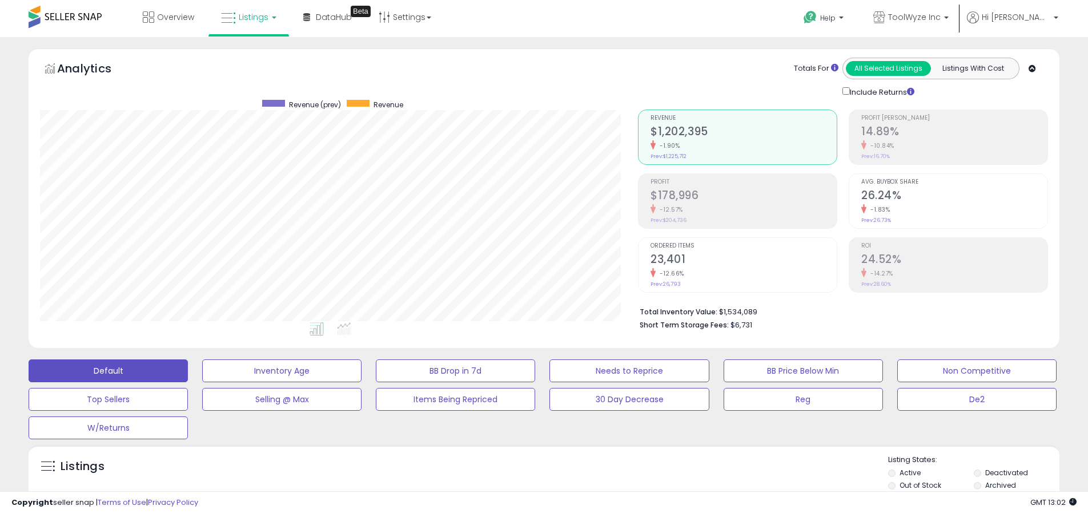
click at [1006, 473] on label "Deactivated" at bounding box center [1006, 473] width 43 height 10
click at [1000, 485] on label "Archived" at bounding box center [1000, 486] width 31 height 10
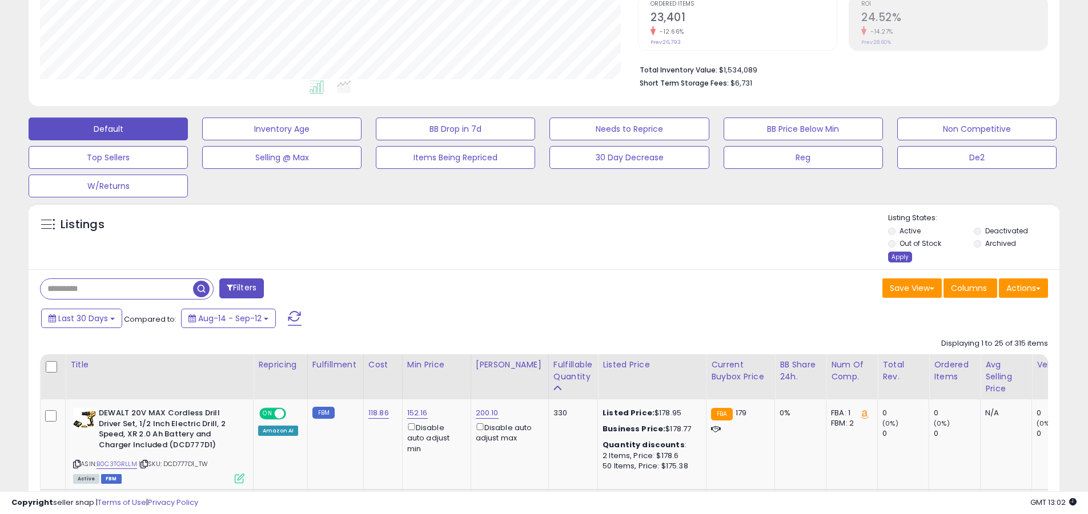
click at [899, 257] on div "Apply" at bounding box center [900, 257] width 24 height 11
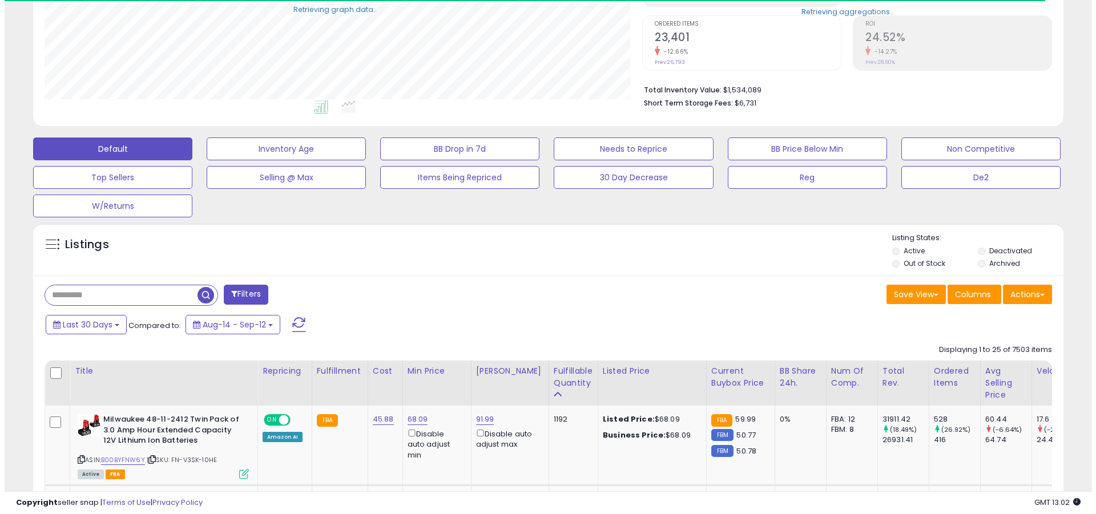
scroll to position [570678, 570315]
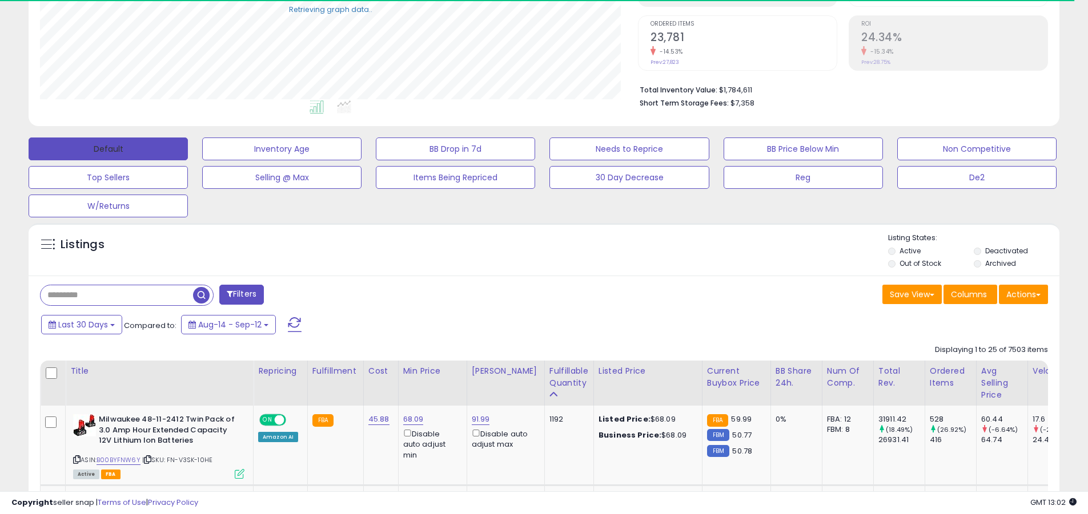
click at [108, 148] on button "Default" at bounding box center [108, 149] width 159 height 23
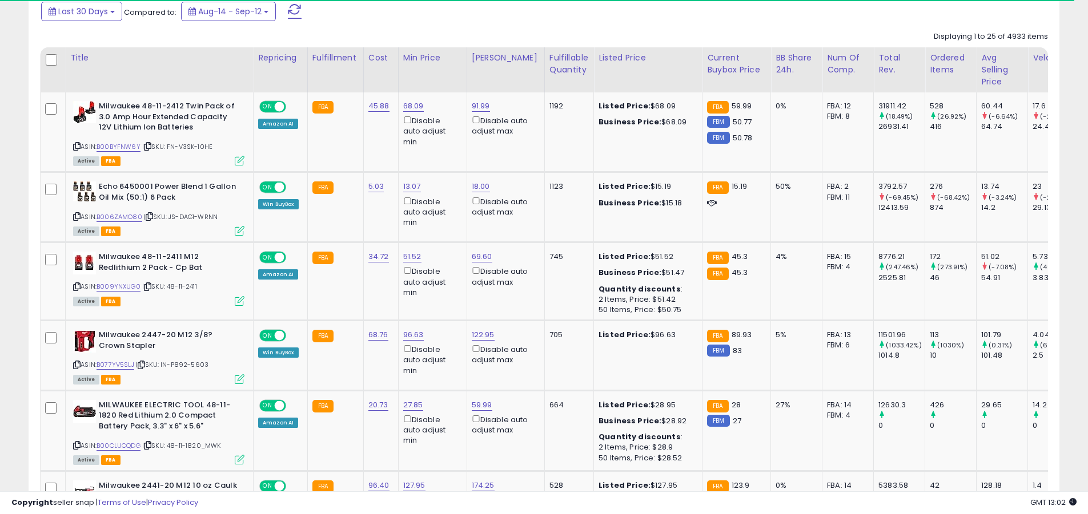
click at [293, 11] on span at bounding box center [295, 11] width 14 height 15
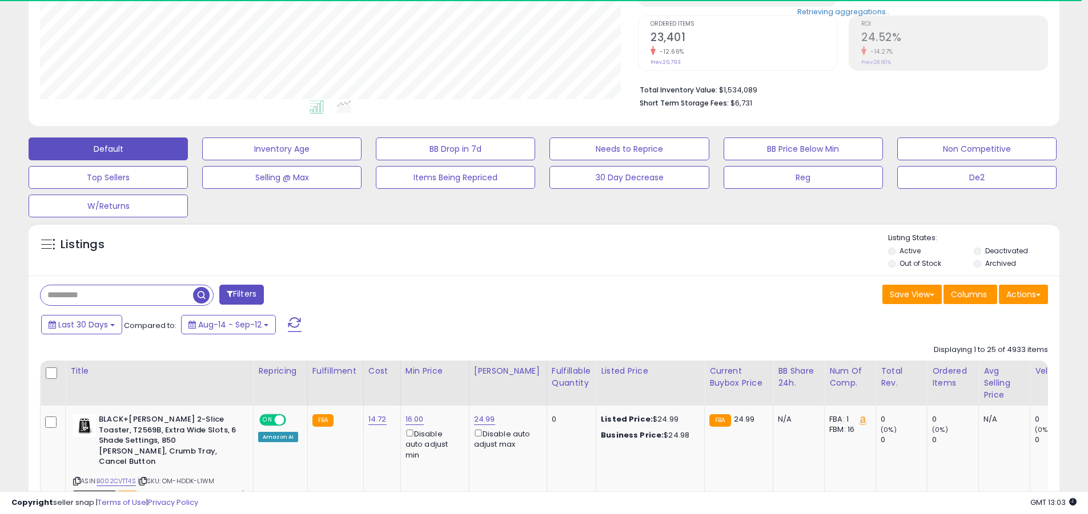
scroll to position [234, 598]
click at [116, 295] on input "text" at bounding box center [117, 295] width 152 height 20
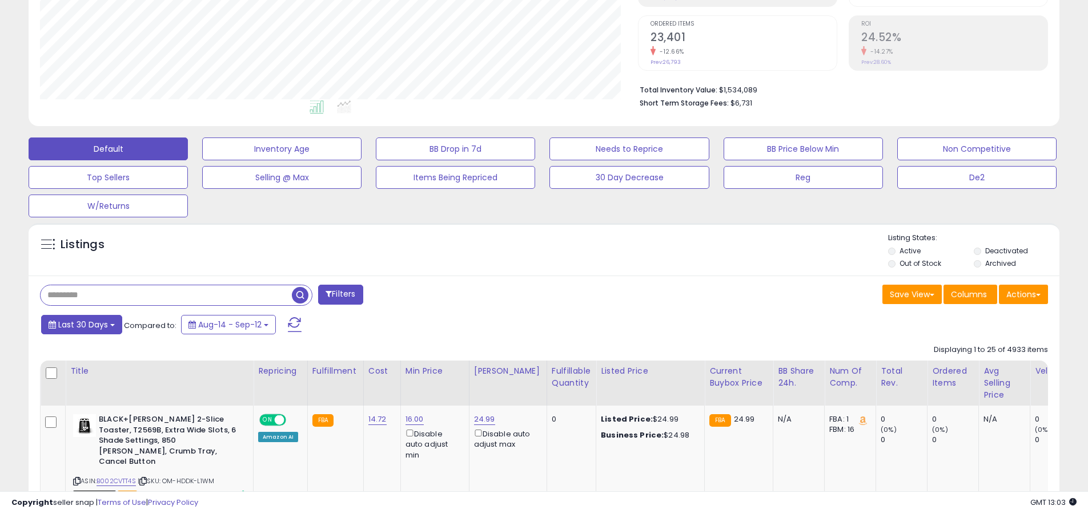
click at [81, 324] on span "Last 30 Days" at bounding box center [83, 324] width 50 height 11
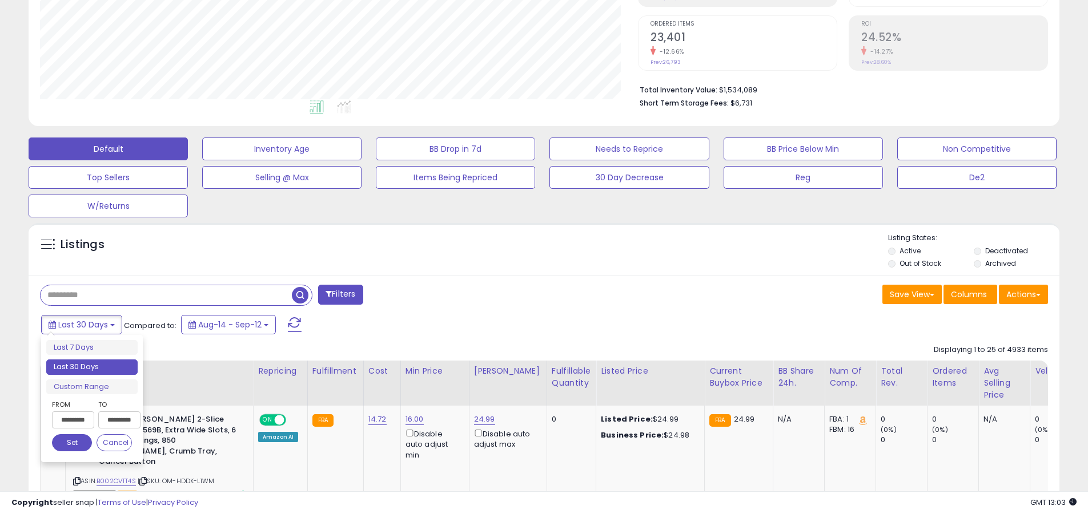
click at [92, 367] on li "Last 30 Days" at bounding box center [91, 367] width 91 height 15
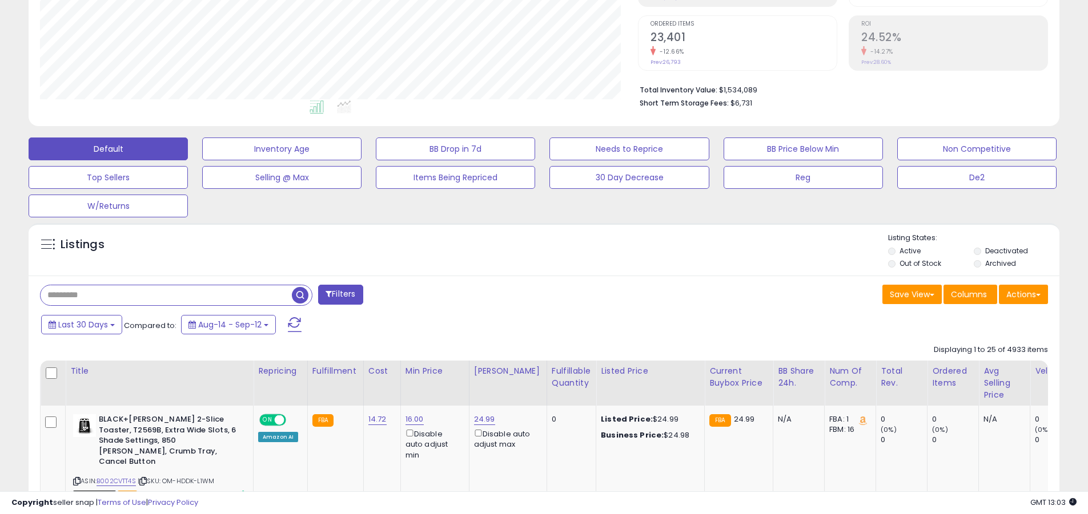
click at [166, 295] on input "text" at bounding box center [166, 295] width 251 height 20
click at [301, 293] on span "button" at bounding box center [300, 295] width 17 height 17
click at [1023, 294] on button "Actions" at bounding box center [1023, 294] width 49 height 19
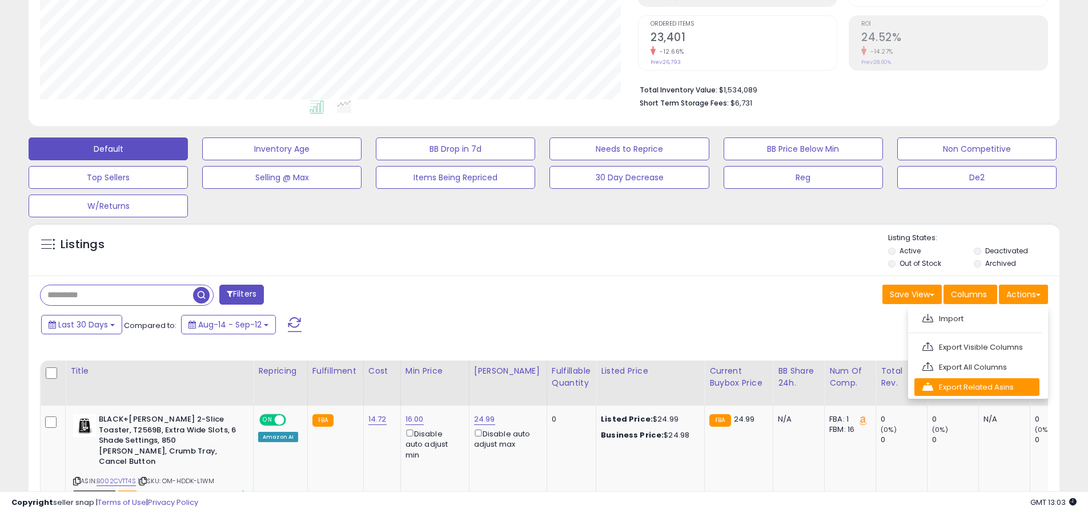
click at [976, 387] on link "Export Related Asins" at bounding box center [976, 388] width 125 height 18
